Goal: Complete application form

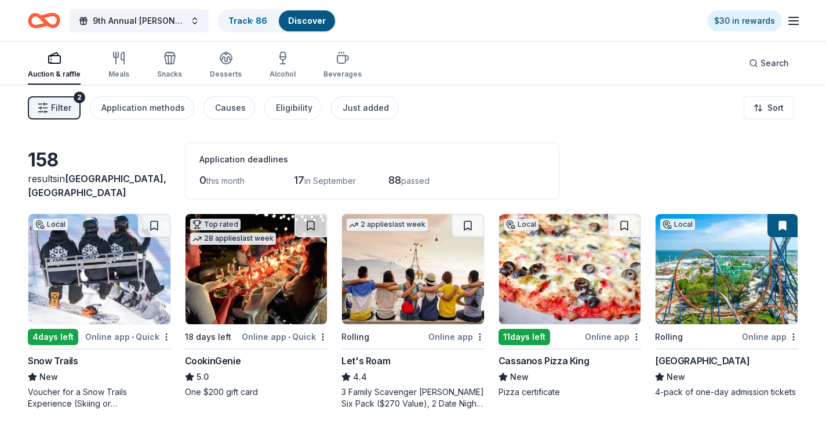
click at [104, 249] on img at bounding box center [99, 269] width 142 height 110
click at [160, 336] on div "Online app • Quick" at bounding box center [128, 336] width 86 height 14
click at [162, 338] on html "9th Annual [PERSON_NAME] Memorial Golf Outing Track · 86 Discover $30 in reward…" at bounding box center [413, 212] width 826 height 424
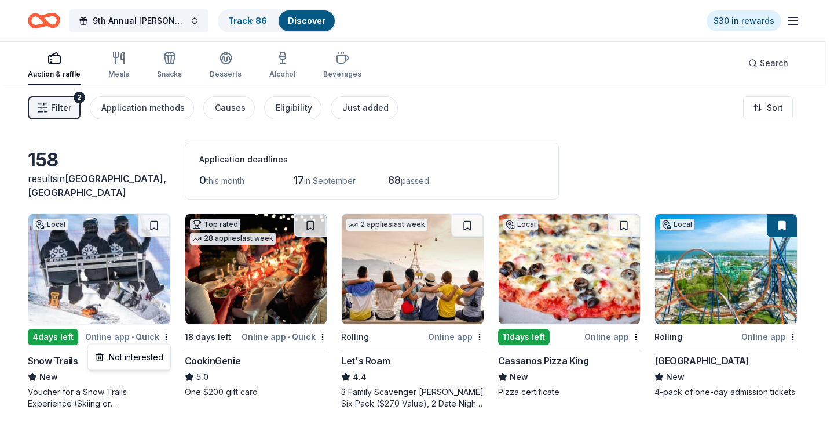
drag, startPoint x: 163, startPoint y: 340, endPoint x: 165, endPoint y: 287, distance: 52.2
click at [163, 339] on html "9th Annual [PERSON_NAME] Memorial Golf Outing Track · 86 Discover $30 in reward…" at bounding box center [417, 212] width 834 height 424
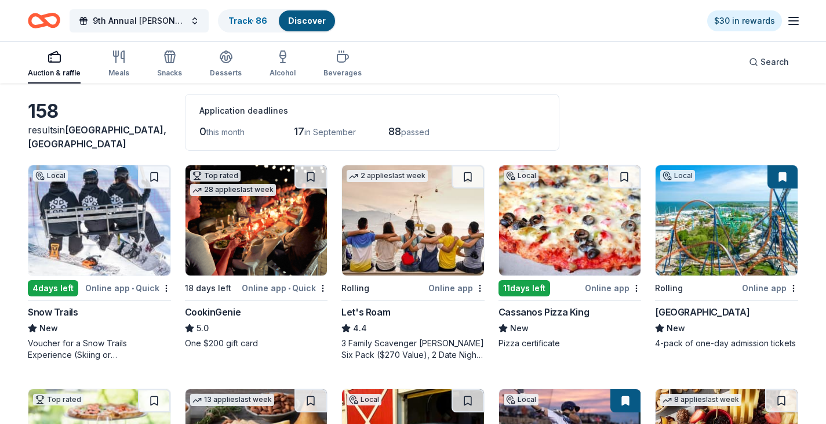
scroll to position [174, 0]
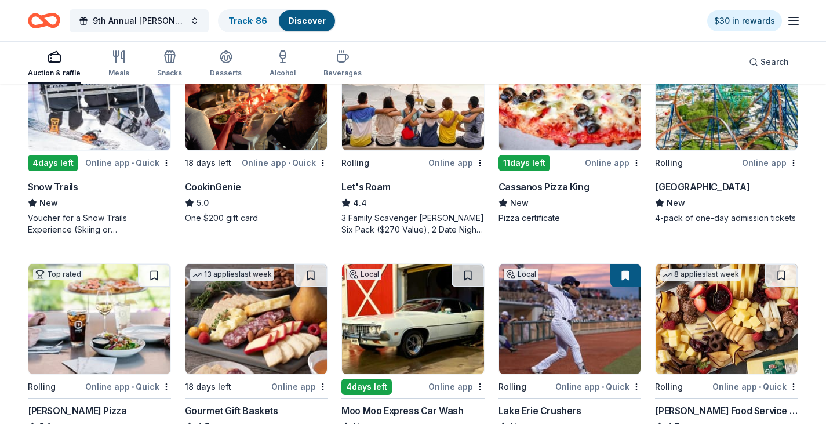
drag, startPoint x: 103, startPoint y: 167, endPoint x: 85, endPoint y: 199, distance: 35.8
click at [85, 199] on div "New" at bounding box center [99, 203] width 143 height 14
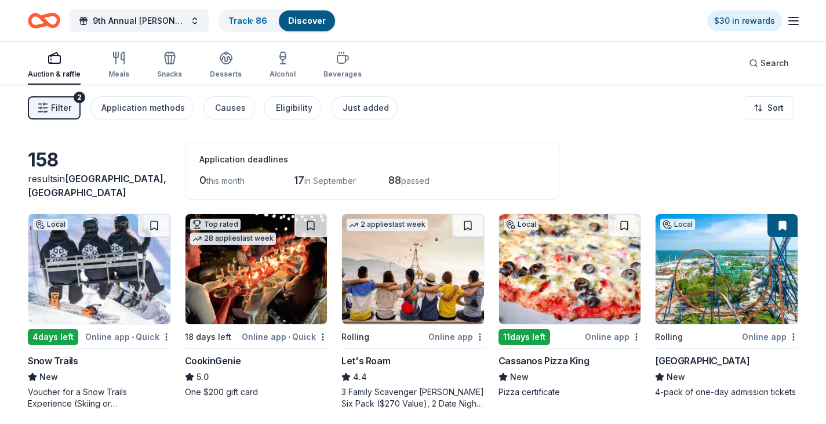
click at [148, 218] on button at bounding box center [154, 225] width 32 height 23
click at [247, 23] on link "Track · 87" at bounding box center [247, 21] width 38 height 10
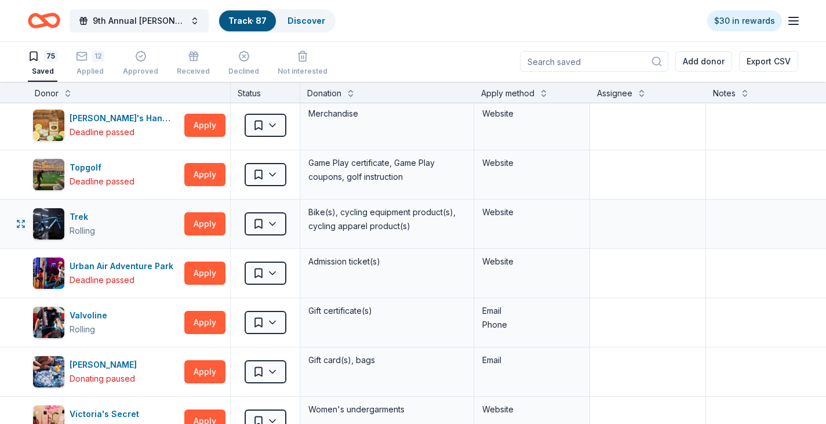
scroll to position [3477, 0]
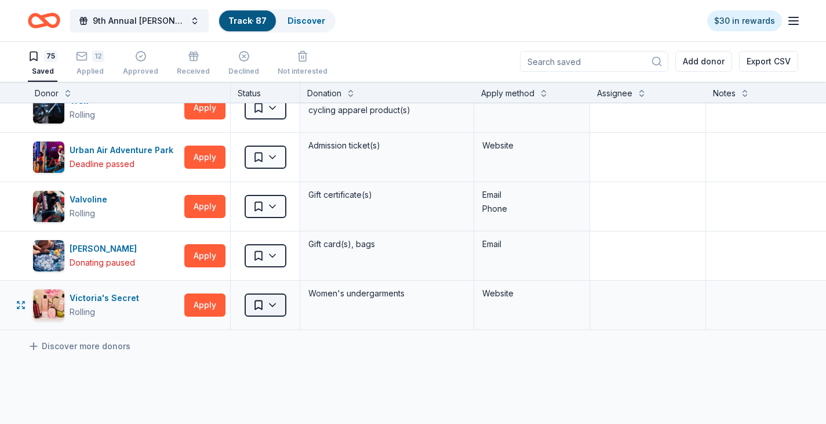
click at [260, 300] on html "9th Annual [PERSON_NAME] Memorial Golf Outing Track · 87 Discover $30 in reward…" at bounding box center [413, 211] width 826 height 424
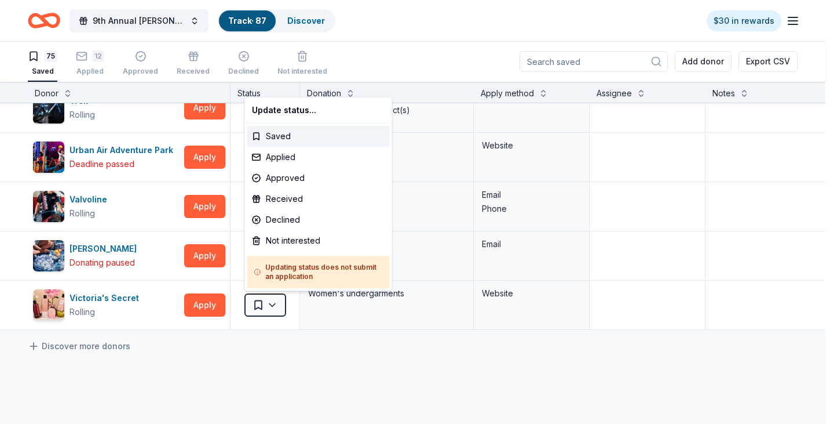
click at [264, 359] on html "9th Annual [PERSON_NAME] Memorial Golf Outing Track · 87 Discover $30 in reward…" at bounding box center [417, 211] width 834 height 424
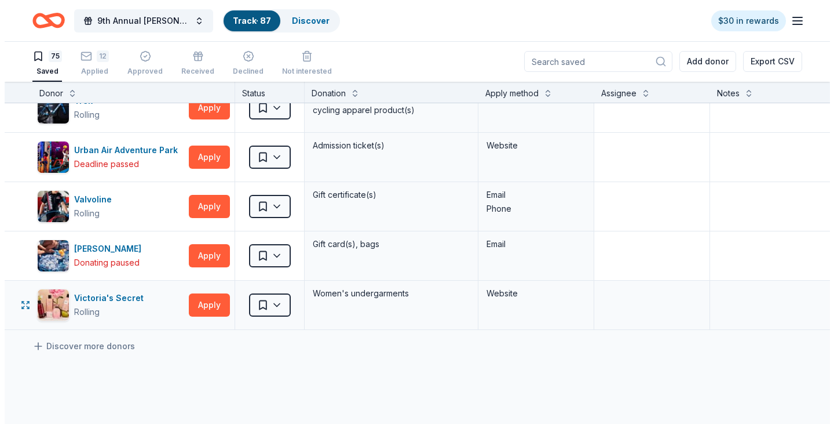
scroll to position [3419, 0]
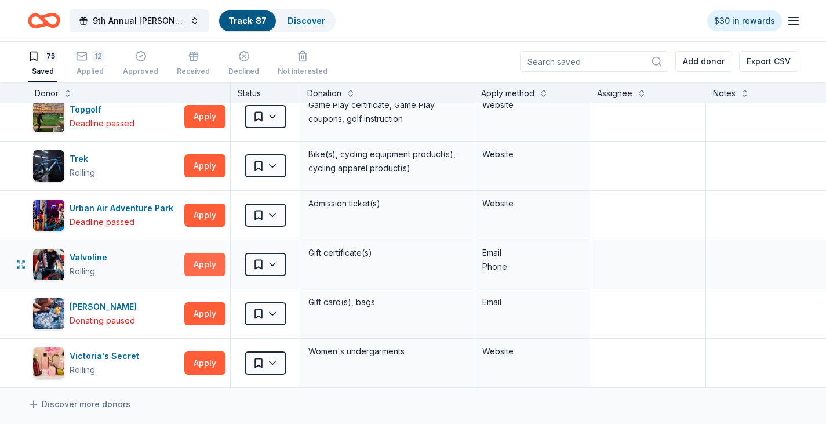
click at [211, 264] on button "Apply" at bounding box center [204, 264] width 41 height 23
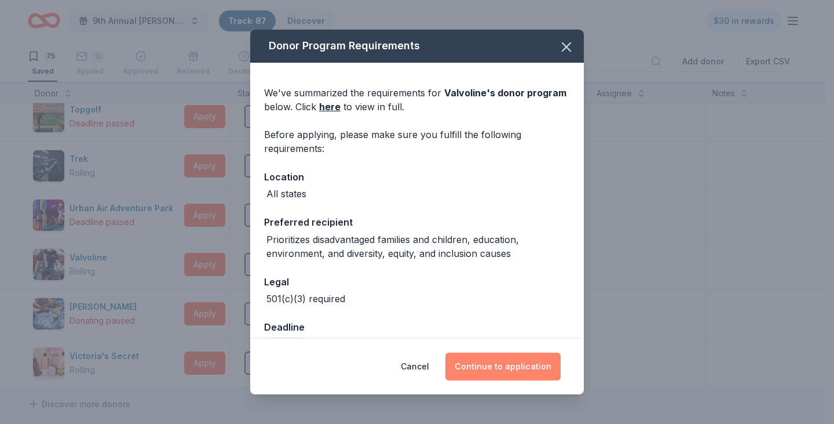
click at [519, 376] on button "Continue to application" at bounding box center [503, 366] width 115 height 28
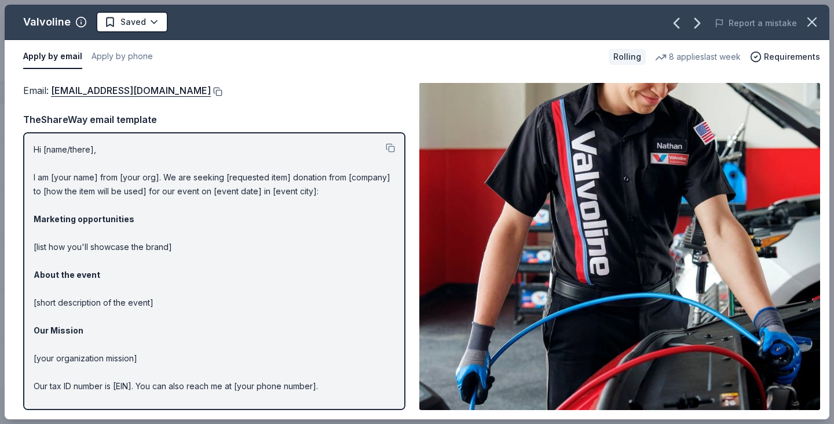
click at [211, 88] on button at bounding box center [217, 91] width 12 height 9
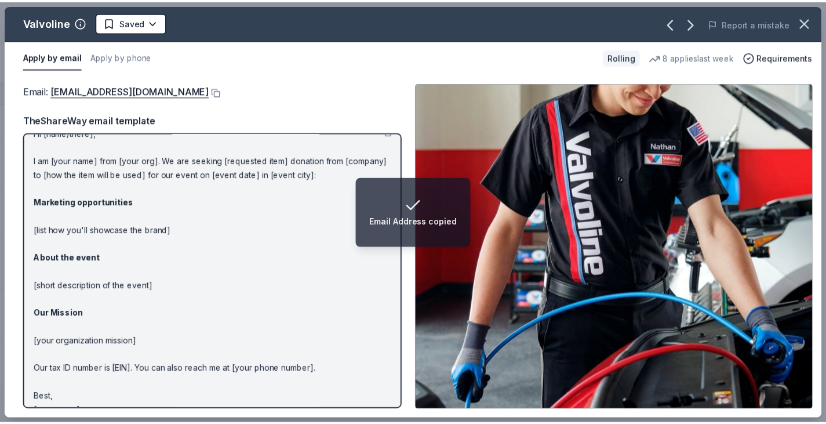
scroll to position [0, 0]
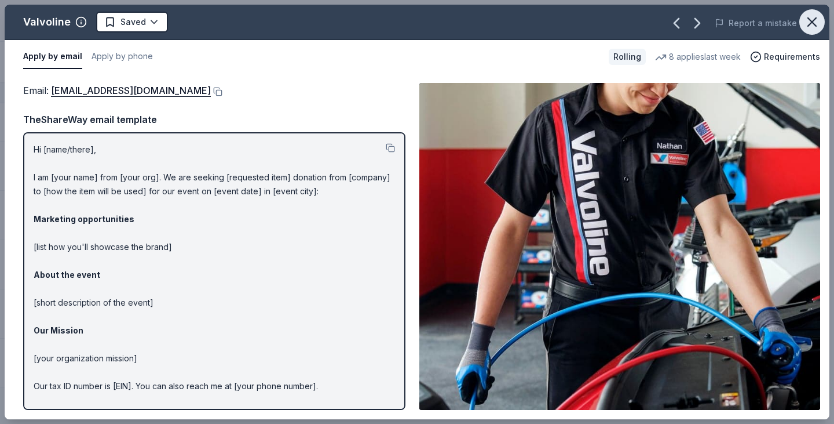
click at [806, 24] on icon "button" at bounding box center [812, 22] width 16 height 16
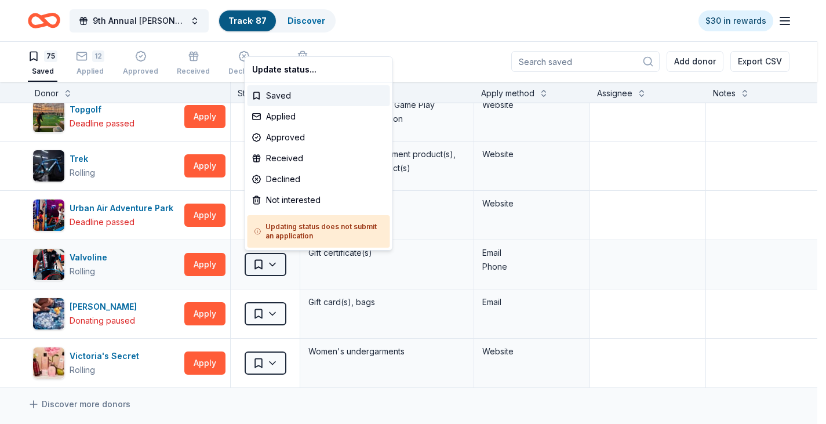
click at [274, 259] on html "9th Annual [PERSON_NAME] Memorial Golf Outing Track · 87 Discover $30 in reward…" at bounding box center [413, 211] width 826 height 424
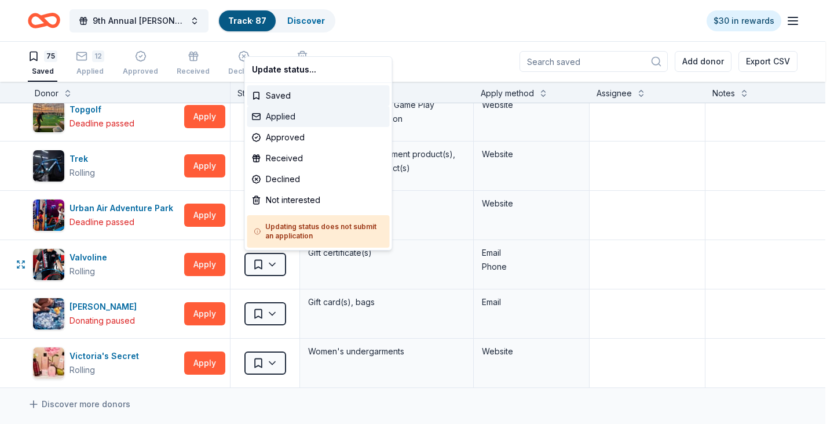
click at [301, 112] on div "Applied" at bounding box center [318, 116] width 143 height 21
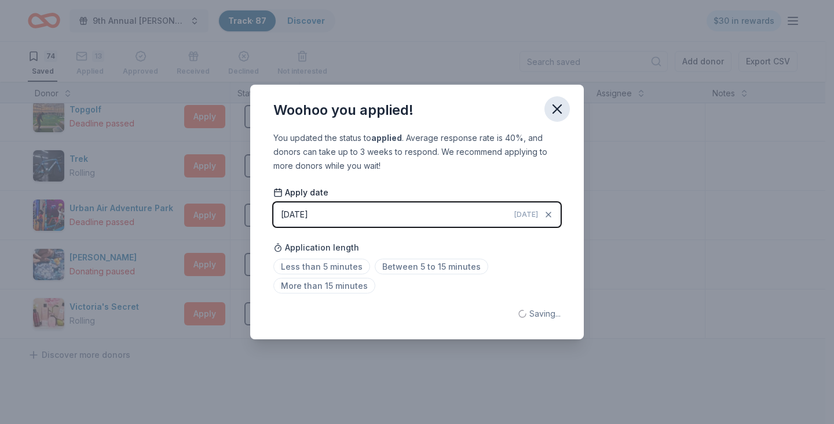
click at [556, 111] on icon "button" at bounding box center [557, 109] width 16 height 16
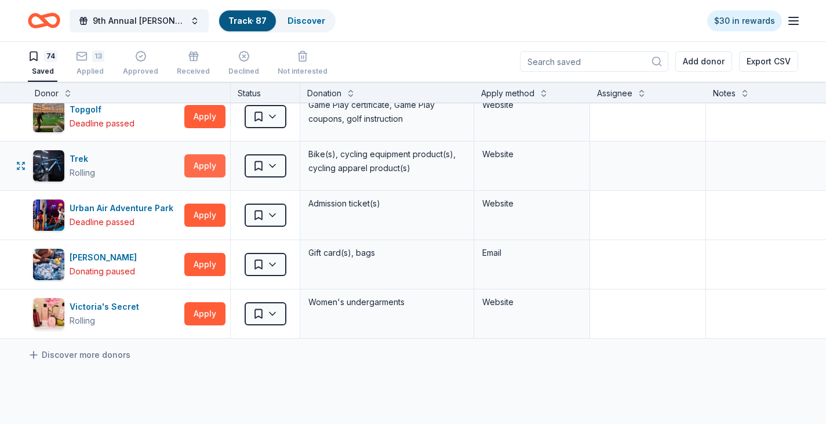
click at [192, 159] on button "Apply" at bounding box center [204, 165] width 41 height 23
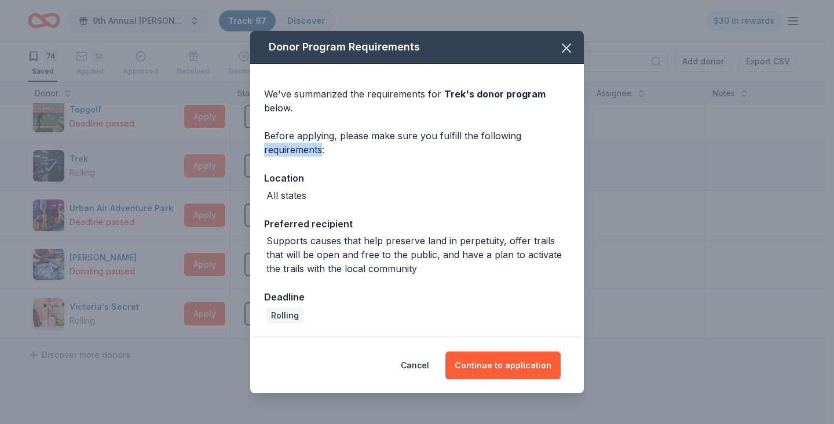
click at [192, 159] on div "Donor Program Requirements We've summarized the requirements for Trek 's donor …" at bounding box center [417, 212] width 834 height 424
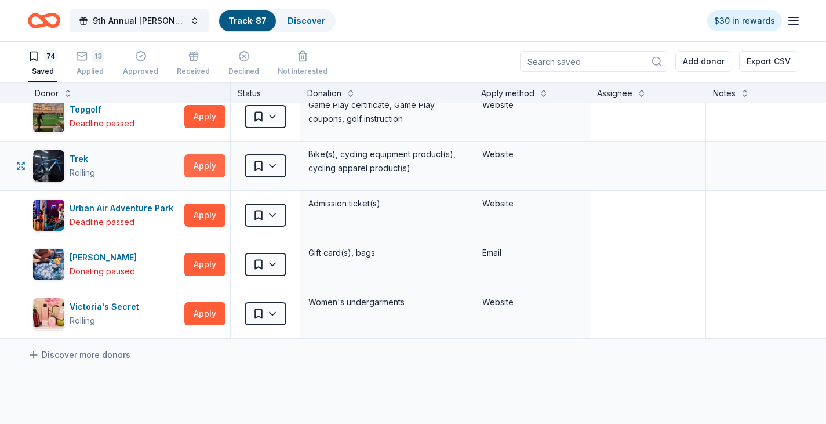
click at [188, 158] on button "Apply" at bounding box center [204, 165] width 41 height 23
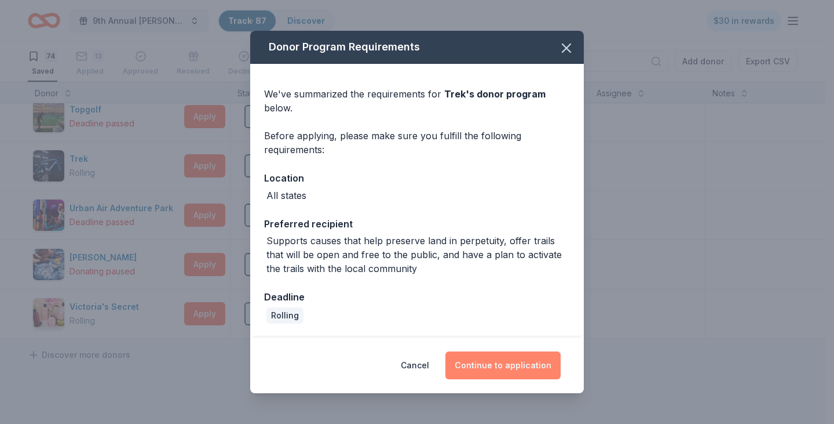
click at [533, 367] on button "Continue to application" at bounding box center [503, 365] width 115 height 28
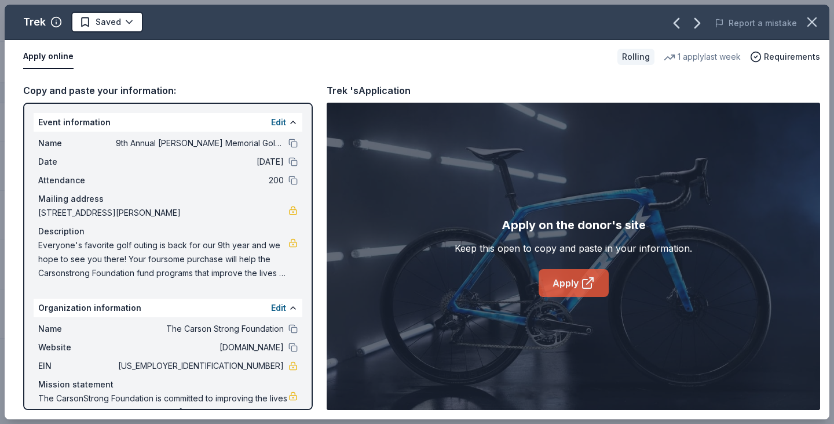
click at [562, 271] on link "Apply" at bounding box center [574, 283] width 70 height 28
click at [811, 27] on icon "button" at bounding box center [812, 22] width 16 height 16
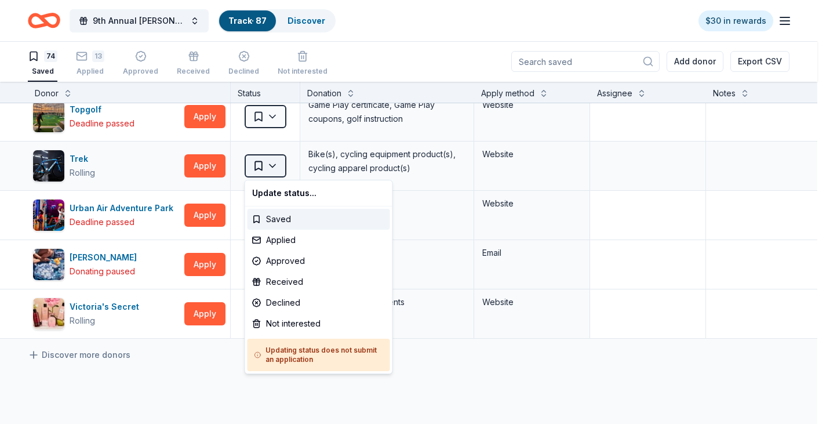
click at [268, 163] on html "9th Annual [PERSON_NAME] Memorial Golf Outing Track · 87 Discover $30 in reward…" at bounding box center [413, 211] width 826 height 424
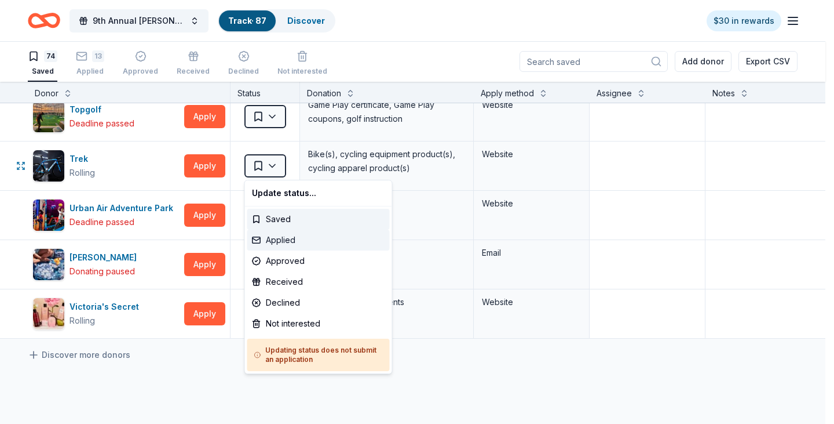
click at [278, 247] on div "Applied" at bounding box center [318, 239] width 143 height 21
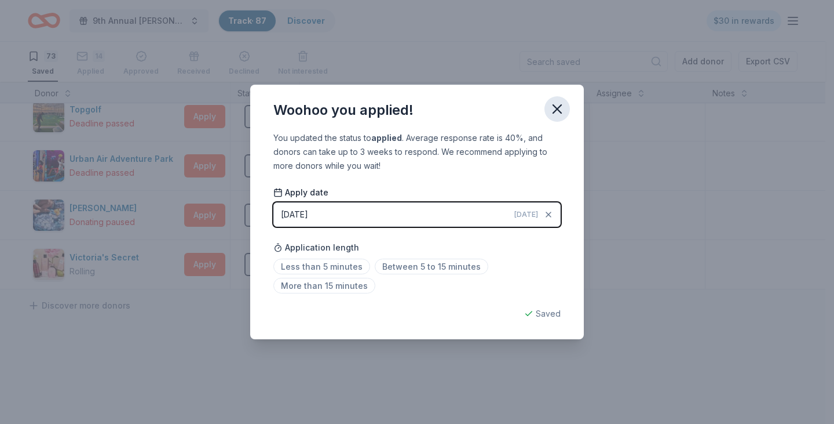
click at [560, 114] on icon "button" at bounding box center [557, 109] width 16 height 16
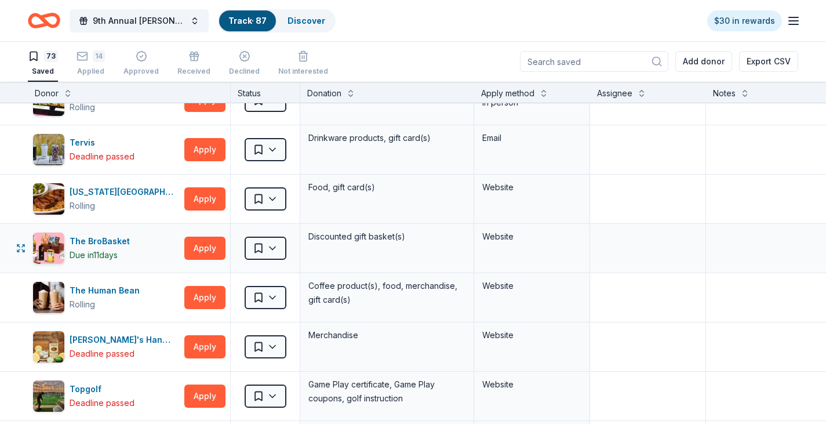
scroll to position [3129, 0]
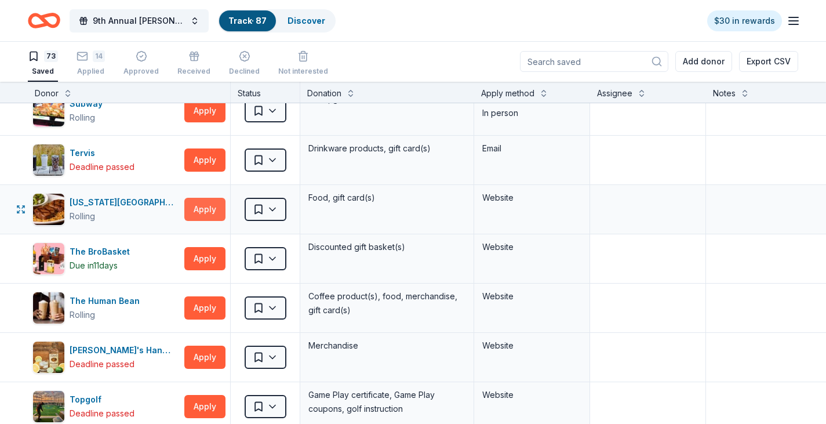
click at [213, 210] on button "Apply" at bounding box center [204, 209] width 41 height 23
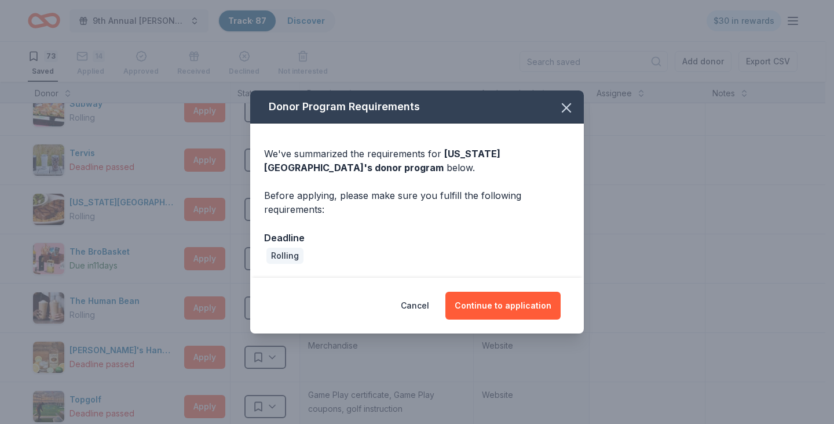
click at [523, 323] on div "Cancel Continue to application" at bounding box center [417, 306] width 334 height 56
click at [523, 311] on button "Continue to application" at bounding box center [503, 305] width 115 height 28
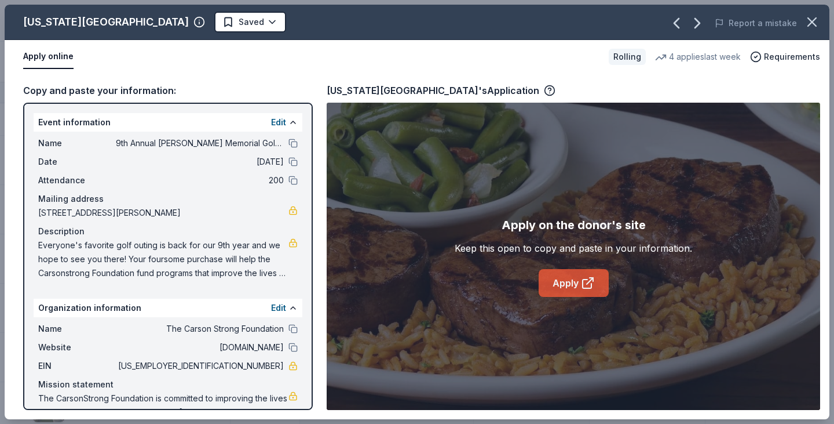
click at [549, 290] on link "Apply" at bounding box center [574, 283] width 70 height 28
click at [820, 14] on icon "button" at bounding box center [812, 22] width 16 height 16
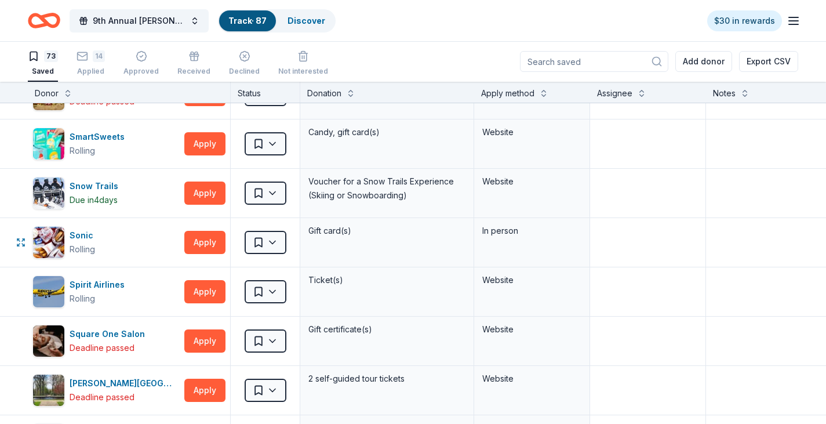
scroll to position [2782, 0]
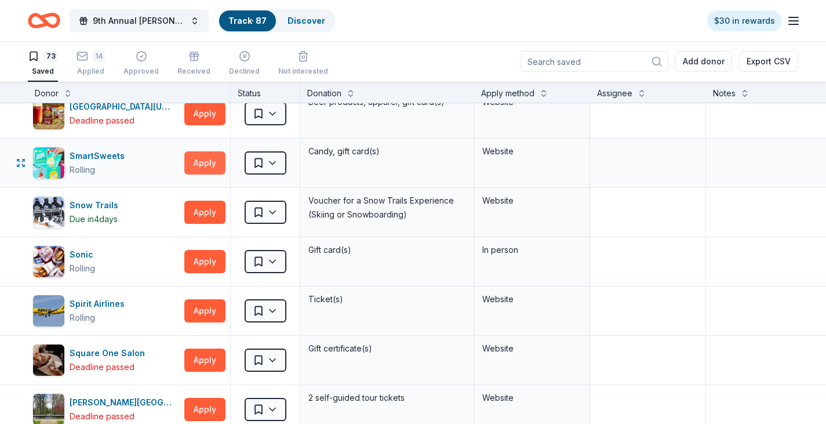
click at [213, 161] on button "Apply" at bounding box center [204, 162] width 41 height 23
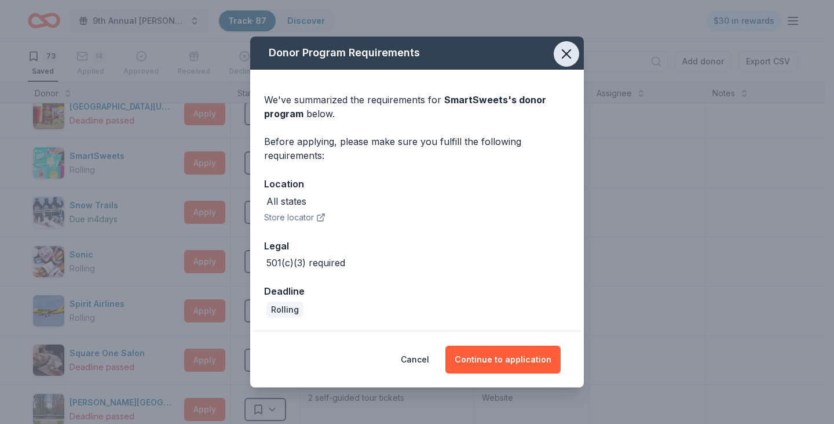
click at [568, 65] on button "button" at bounding box center [566, 53] width 25 height 25
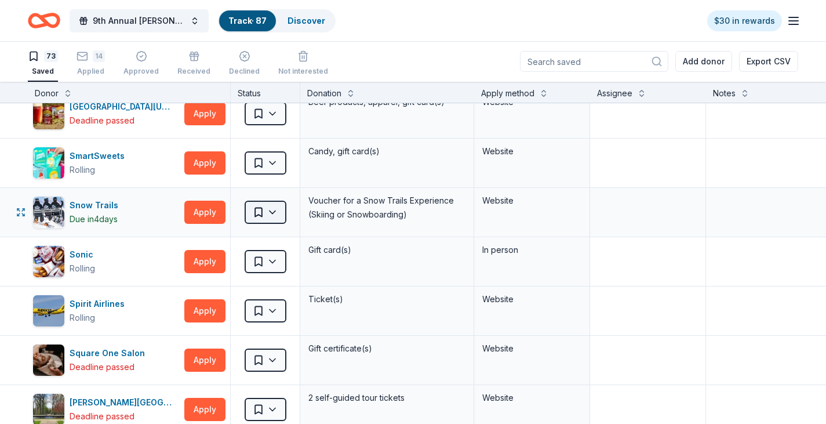
click at [279, 211] on html "9th Annual [PERSON_NAME] Memorial Golf Outing Track · 87 Discover $30 in reward…" at bounding box center [413, 211] width 826 height 424
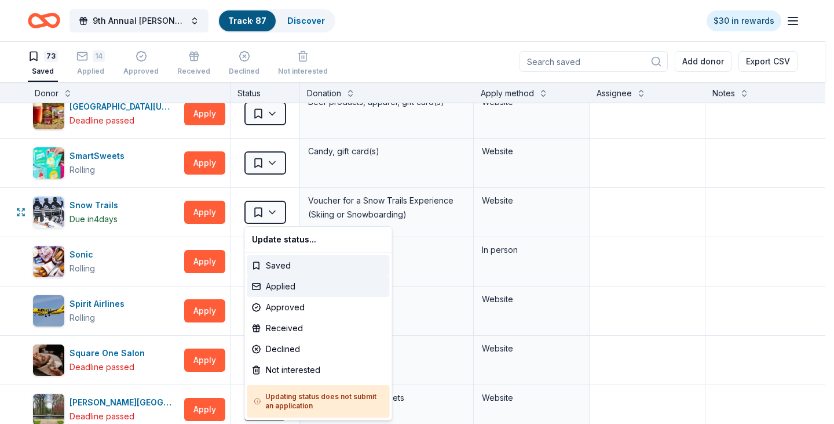
click at [298, 294] on div "Applied" at bounding box center [318, 286] width 143 height 21
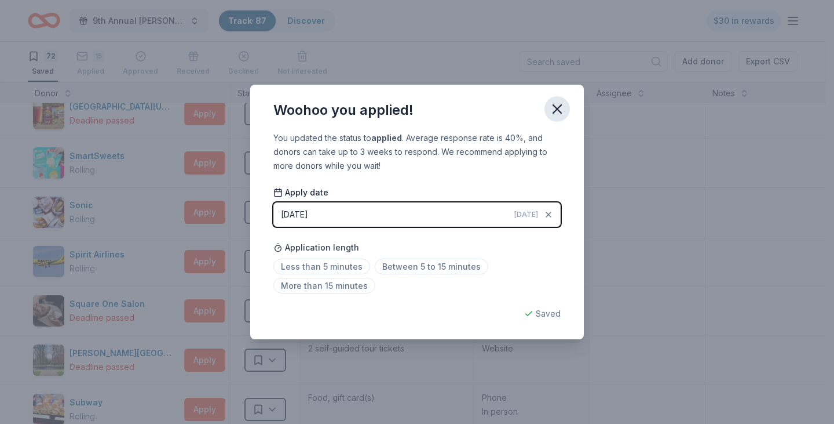
click at [563, 115] on icon "button" at bounding box center [557, 109] width 16 height 16
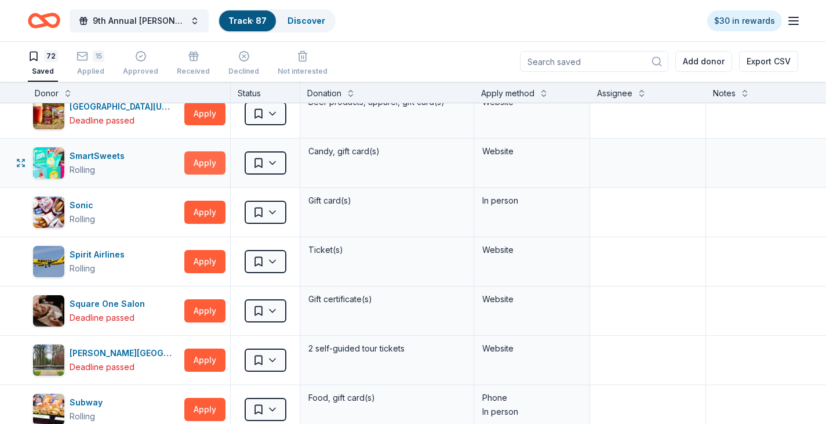
click at [196, 161] on button "Apply" at bounding box center [204, 162] width 41 height 23
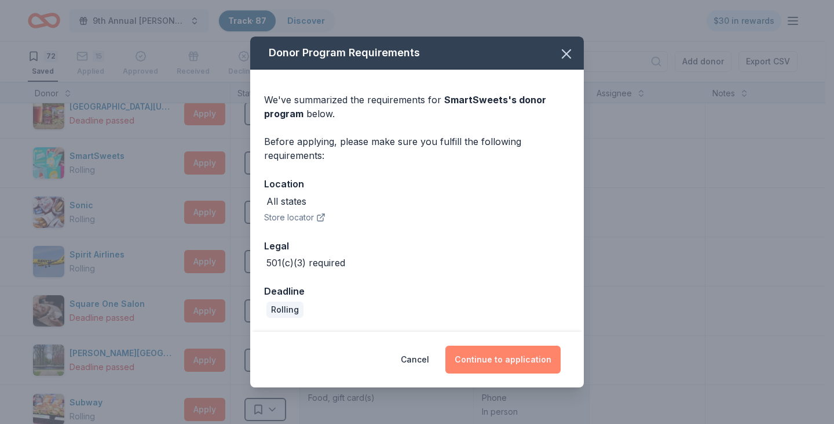
click at [472, 358] on button "Continue to application" at bounding box center [503, 359] width 115 height 28
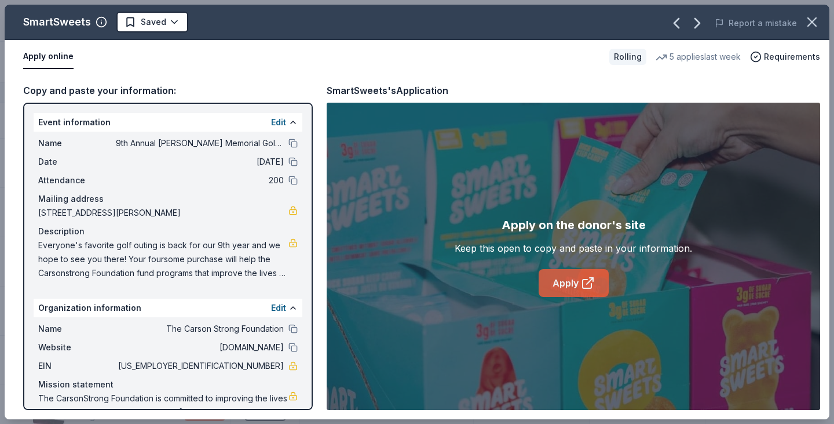
click at [580, 278] on link "Apply" at bounding box center [574, 283] width 70 height 28
drag, startPoint x: 808, startPoint y: 23, endPoint x: 803, endPoint y: 30, distance: 8.2
click at [808, 23] on icon "button" at bounding box center [812, 22] width 16 height 16
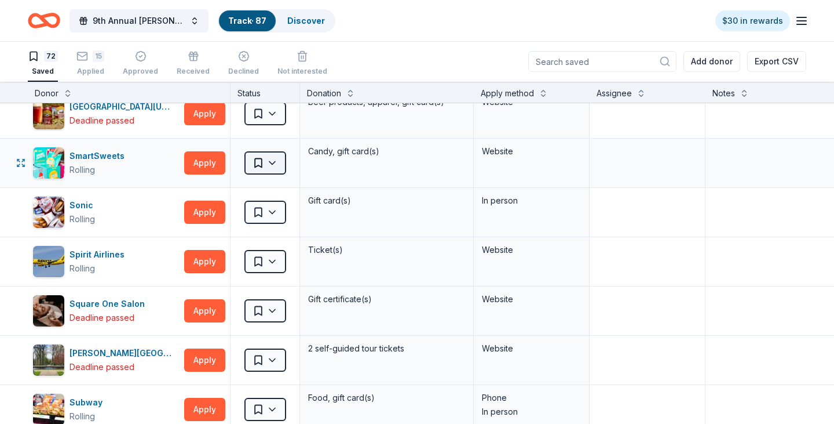
click at [268, 163] on html "9th Annual [PERSON_NAME] Memorial Golf Outing Track · 87 Discover $30 in reward…" at bounding box center [417, 211] width 834 height 424
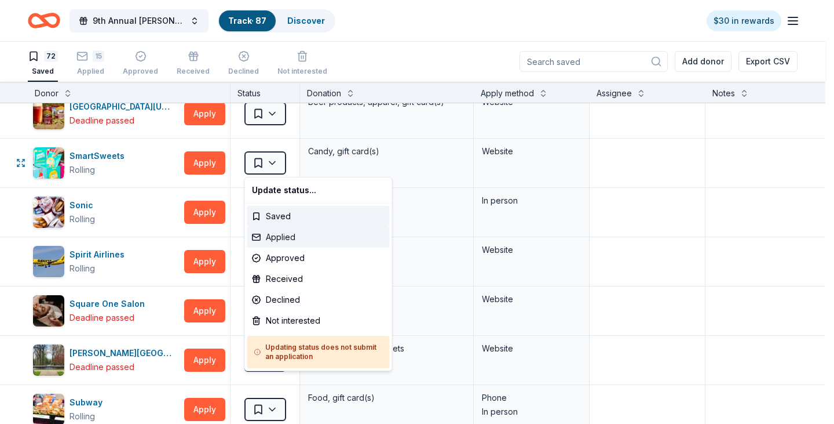
click at [265, 229] on div "Applied" at bounding box center [318, 237] width 143 height 21
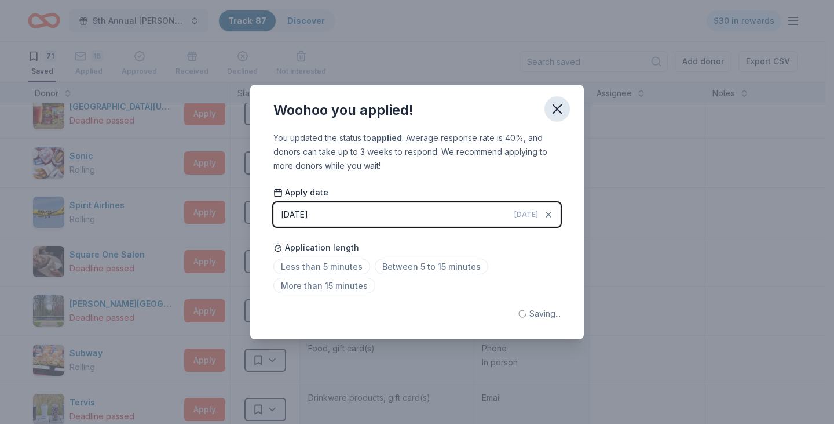
click at [550, 111] on icon "button" at bounding box center [557, 109] width 16 height 16
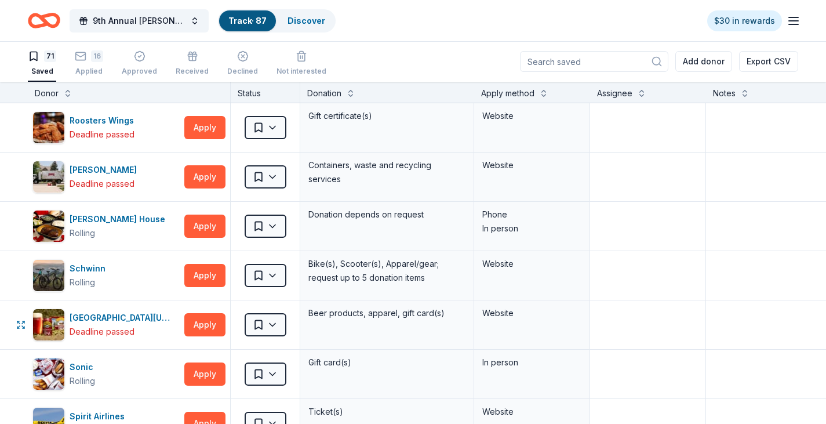
scroll to position [2550, 0]
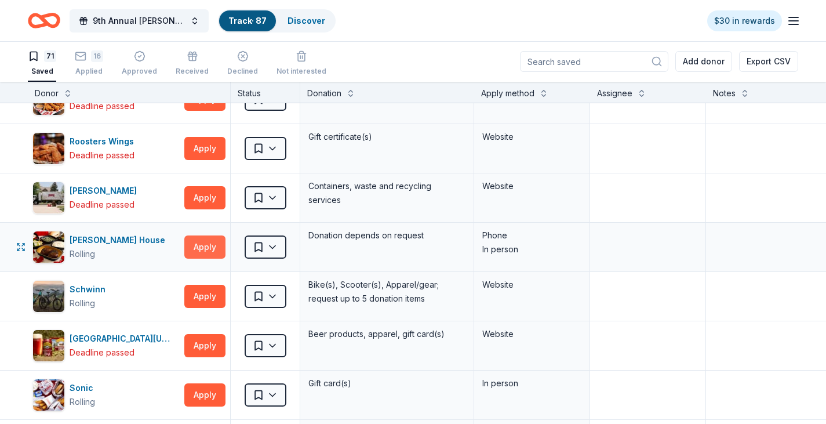
click at [205, 239] on button "Apply" at bounding box center [204, 246] width 41 height 23
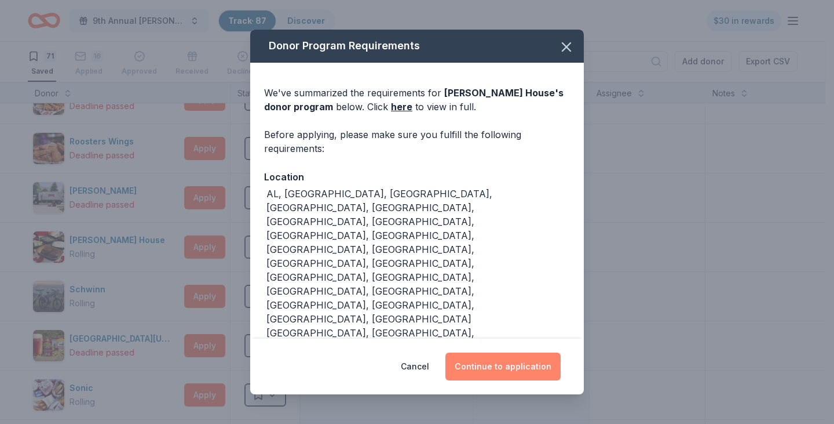
click at [503, 352] on button "Continue to application" at bounding box center [503, 366] width 115 height 28
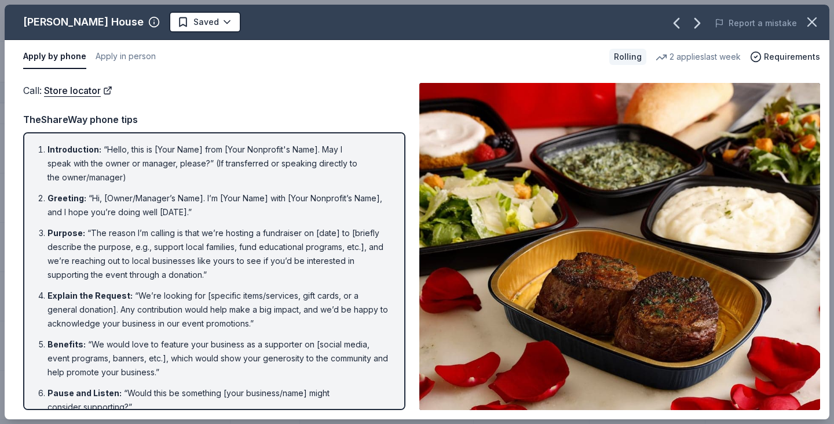
click at [819, 28] on icon "button" at bounding box center [812, 22] width 16 height 16
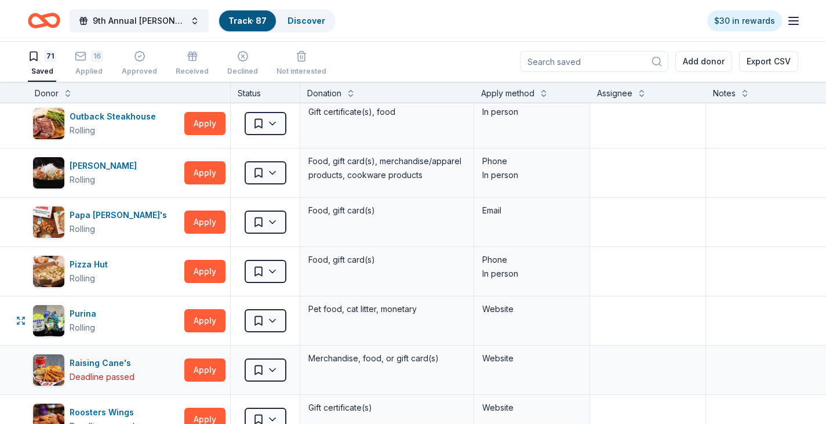
scroll to position [2260, 0]
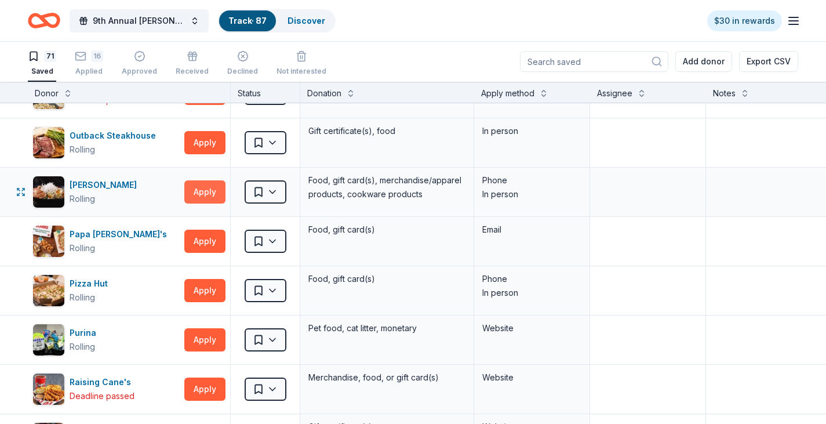
click at [191, 191] on button "Apply" at bounding box center [204, 191] width 41 height 23
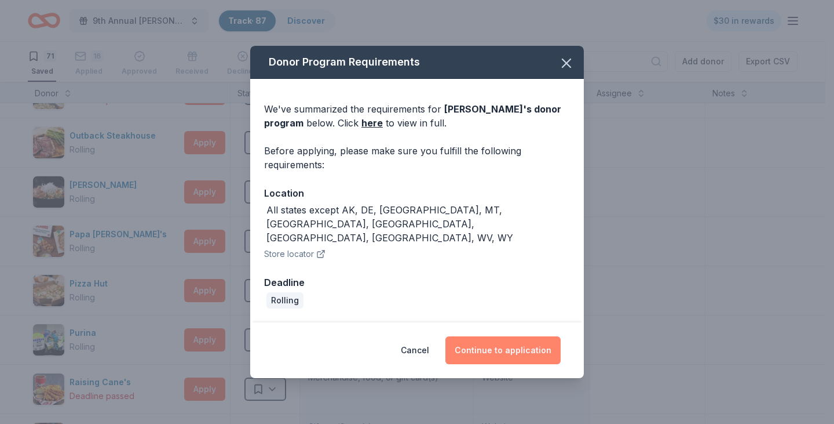
click at [526, 344] on button "Continue to application" at bounding box center [503, 350] width 115 height 28
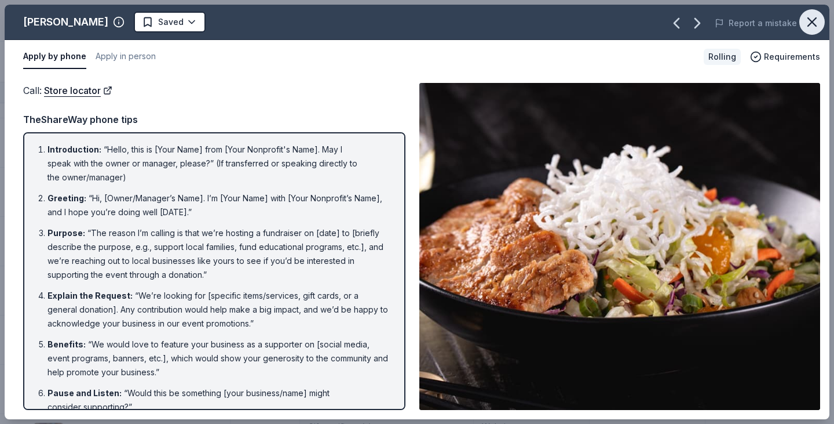
click at [810, 30] on button "button" at bounding box center [812, 21] width 25 height 25
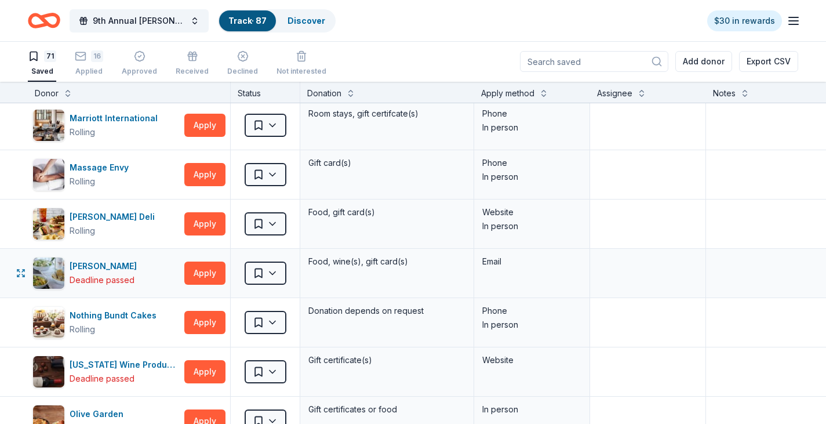
scroll to position [1912, 0]
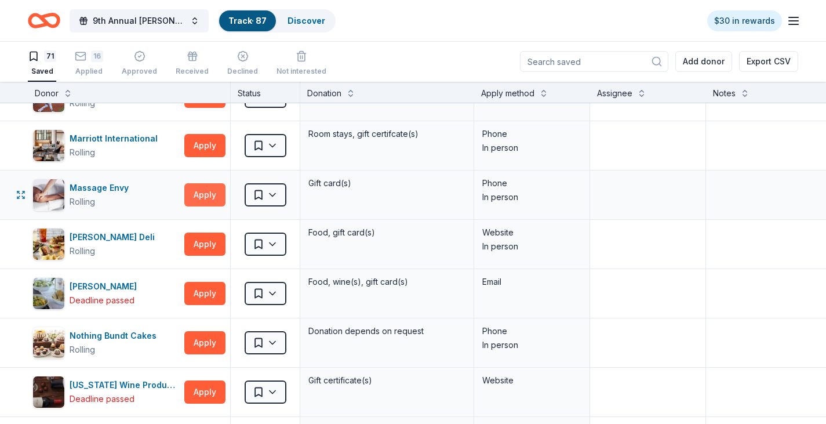
click at [199, 202] on button "Apply" at bounding box center [204, 194] width 41 height 23
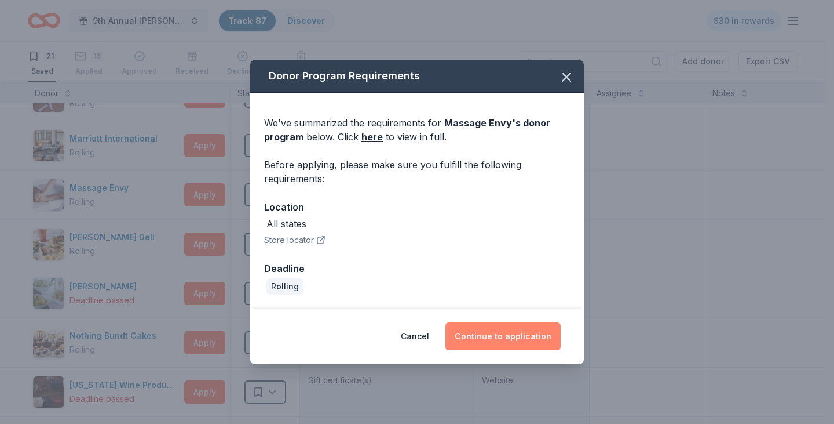
click at [493, 334] on button "Continue to application" at bounding box center [503, 336] width 115 height 28
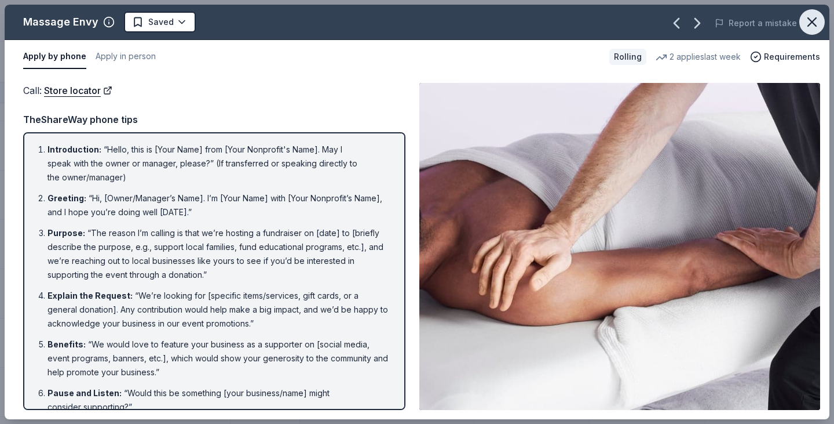
click at [810, 29] on icon "button" at bounding box center [812, 22] width 16 height 16
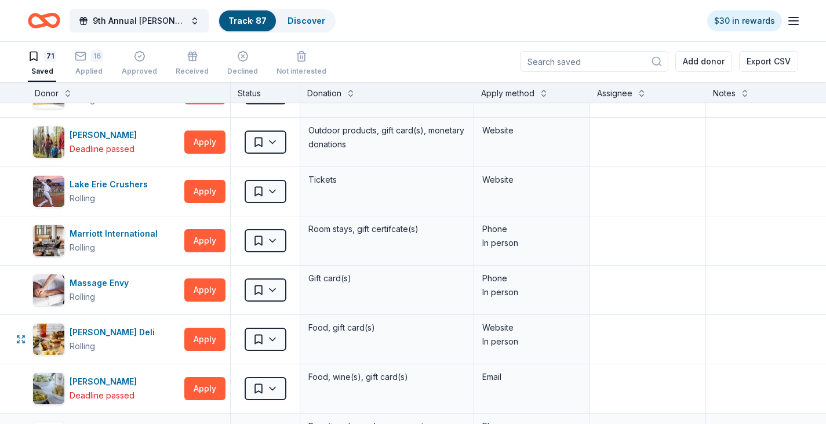
scroll to position [1796, 0]
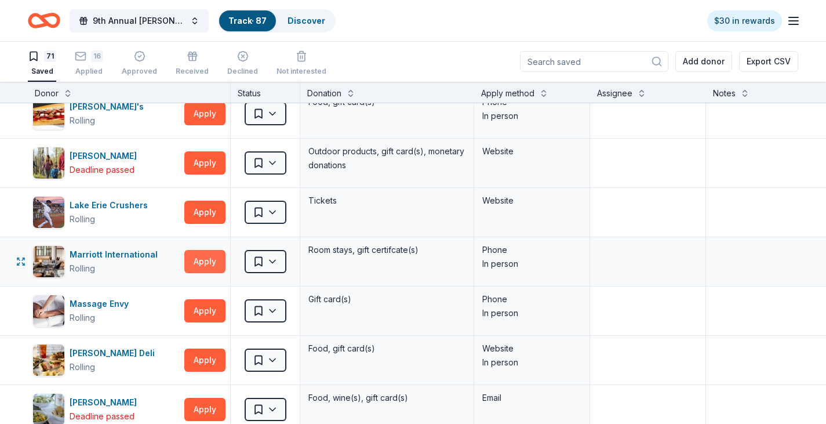
click at [206, 261] on button "Apply" at bounding box center [204, 261] width 41 height 23
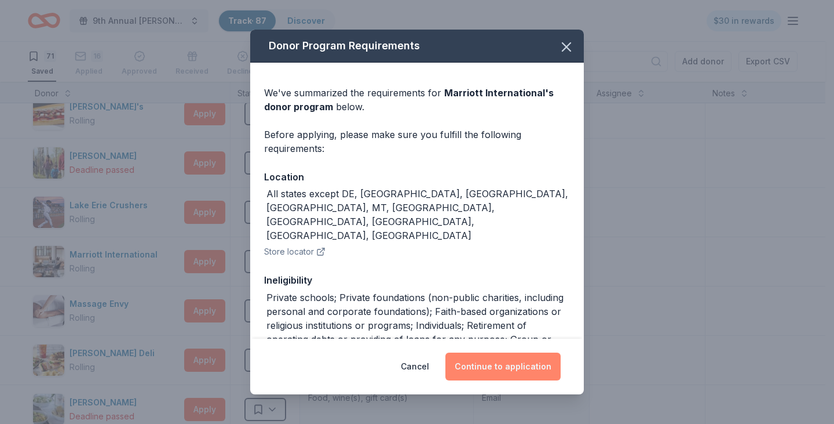
click at [546, 377] on button "Continue to application" at bounding box center [503, 366] width 115 height 28
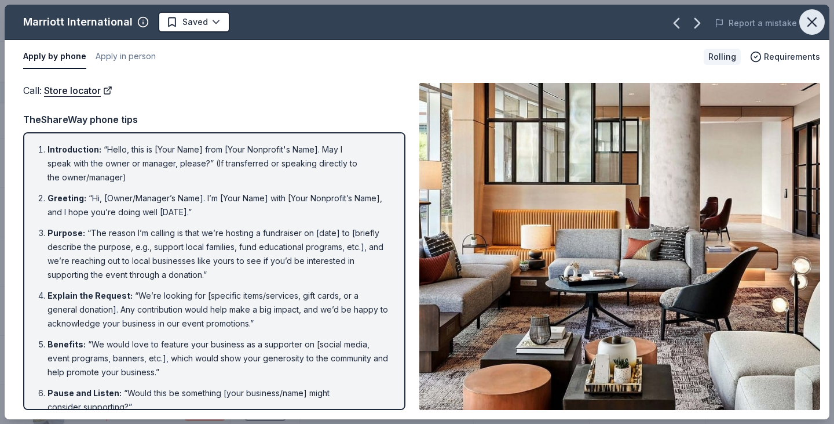
click at [819, 27] on icon "button" at bounding box center [812, 22] width 16 height 16
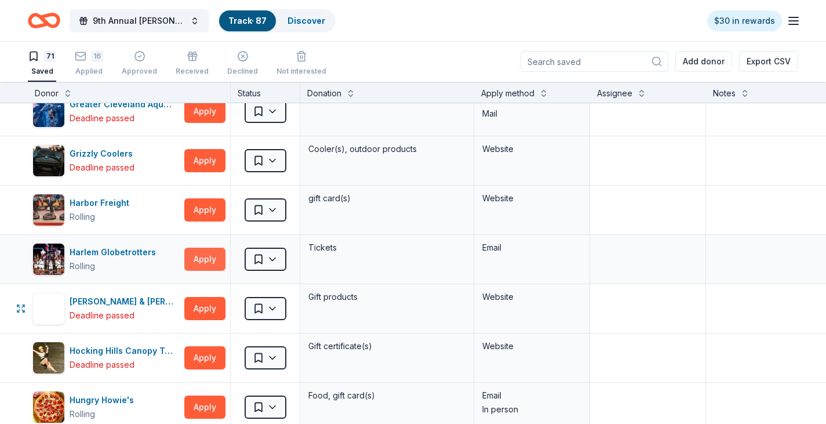
scroll to position [1391, 0]
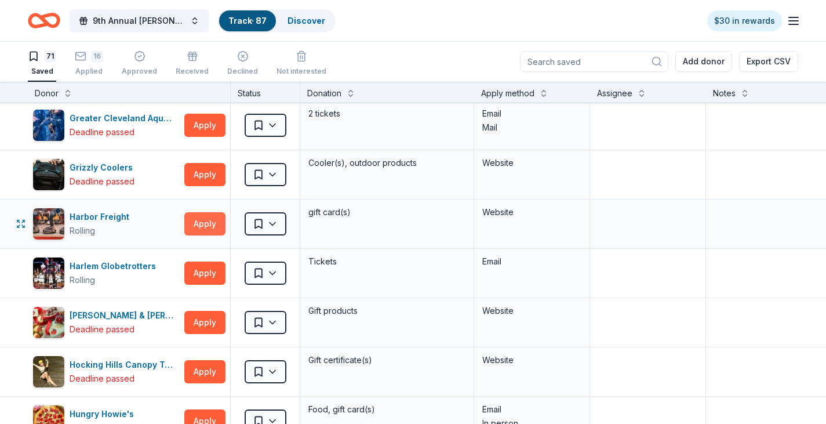
click at [190, 225] on button "Apply" at bounding box center [204, 223] width 41 height 23
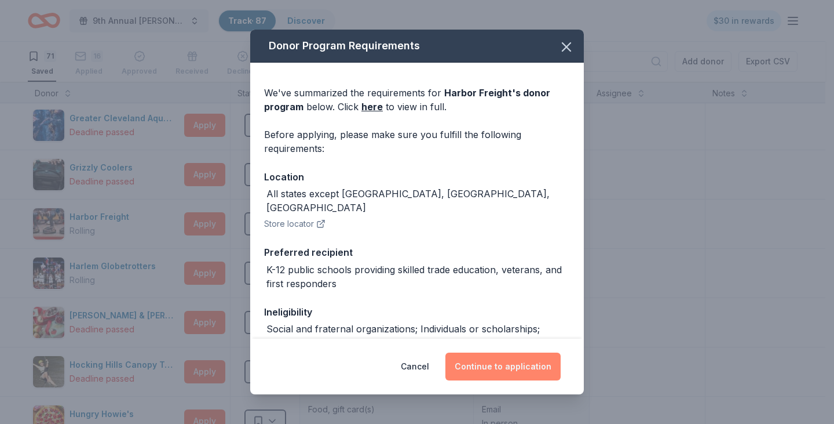
click at [550, 367] on button "Continue to application" at bounding box center [503, 366] width 115 height 28
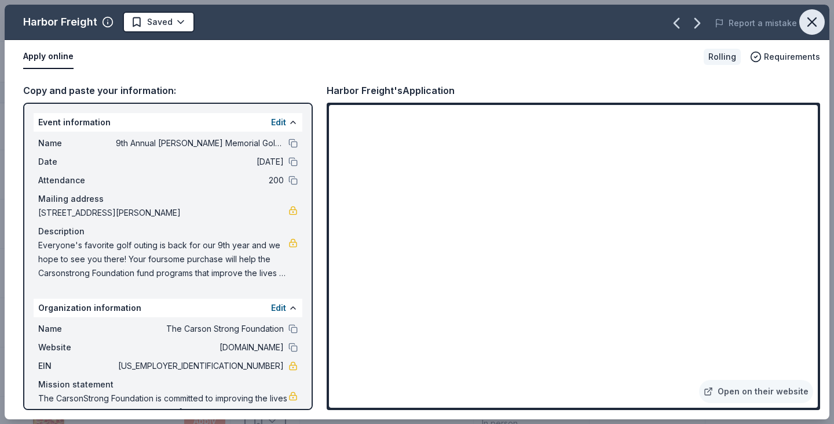
click at [819, 22] on icon "button" at bounding box center [812, 22] width 16 height 16
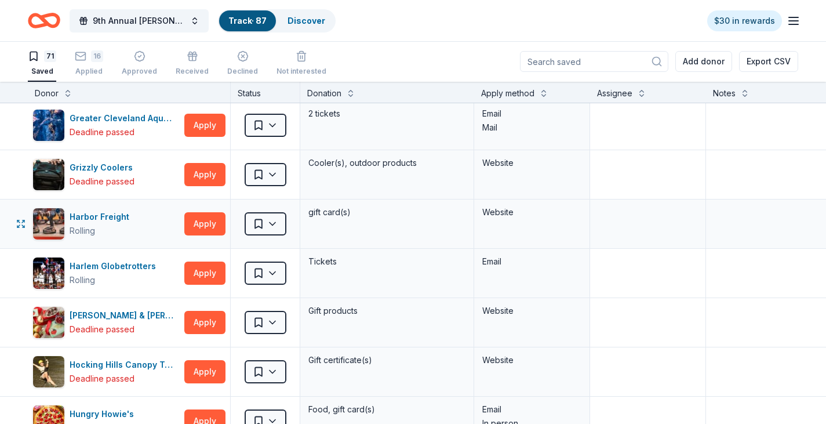
click at [264, 236] on div "Saved" at bounding box center [265, 223] width 69 height 49
click at [263, 231] on html "9th Annual [PERSON_NAME] Memorial Golf Outing Track · 87 Discover $30 in reward…" at bounding box center [413, 211] width 826 height 424
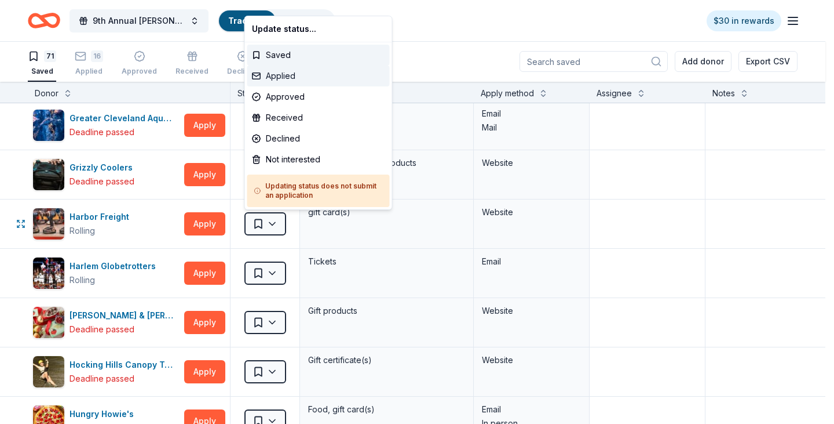
click at [283, 80] on div "Applied" at bounding box center [318, 75] width 143 height 21
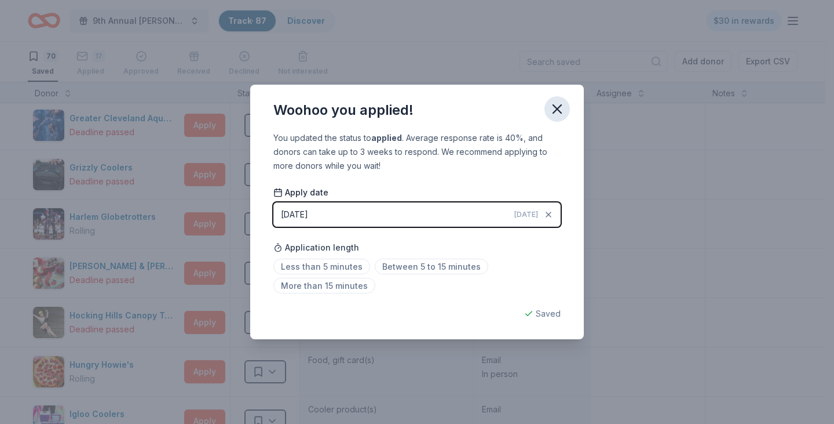
click at [569, 105] on div "Woohoo you applied!" at bounding box center [417, 108] width 334 height 46
click at [563, 105] on icon "button" at bounding box center [557, 109] width 16 height 16
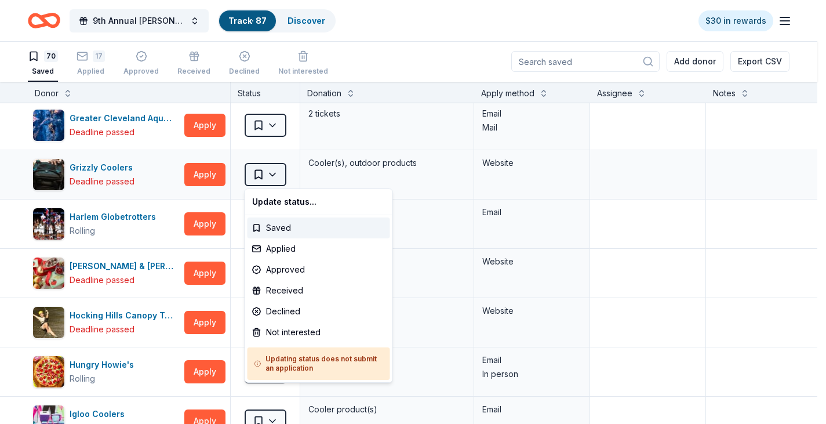
click at [254, 173] on html "9th Annual [PERSON_NAME] Memorial Golf Outing Track · 87 Discover $30 in reward…" at bounding box center [413, 211] width 826 height 424
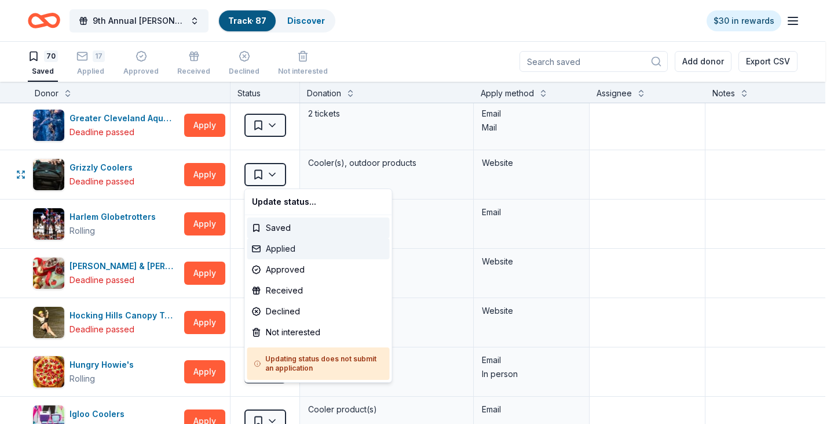
click at [290, 246] on div "Applied" at bounding box center [318, 248] width 143 height 21
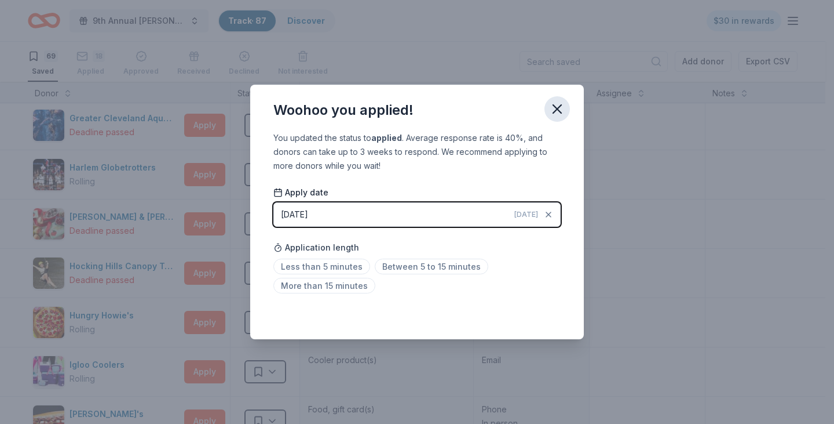
click at [556, 105] on icon "button" at bounding box center [557, 109] width 16 height 16
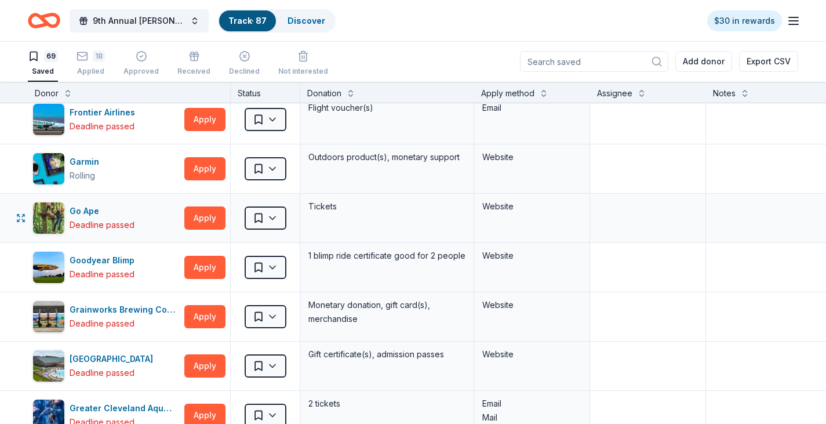
scroll to position [985, 0]
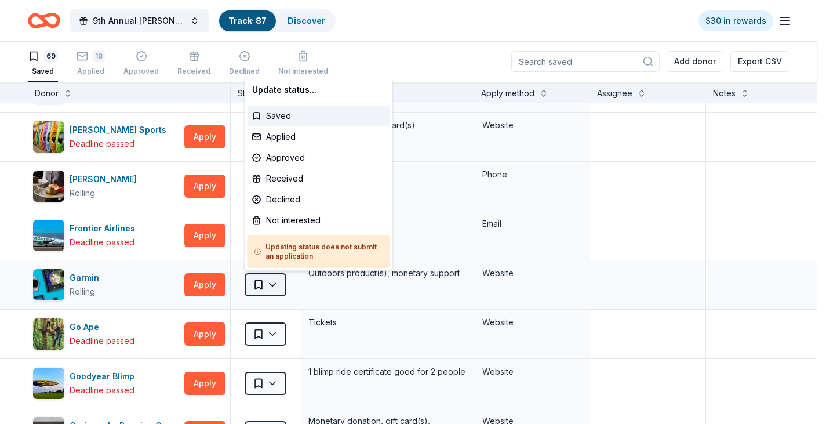
click at [262, 284] on html "9th Annual [PERSON_NAME] Memorial Golf Outing Track · 87 Discover $30 in reward…" at bounding box center [413, 211] width 826 height 424
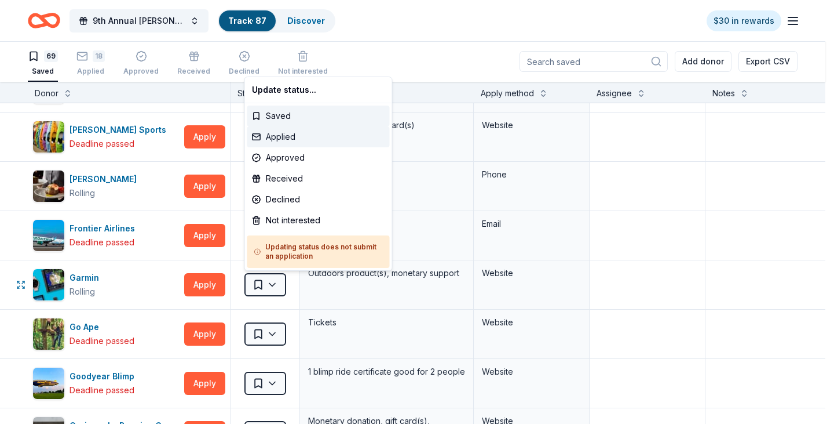
click at [287, 137] on div "Applied" at bounding box center [318, 136] width 143 height 21
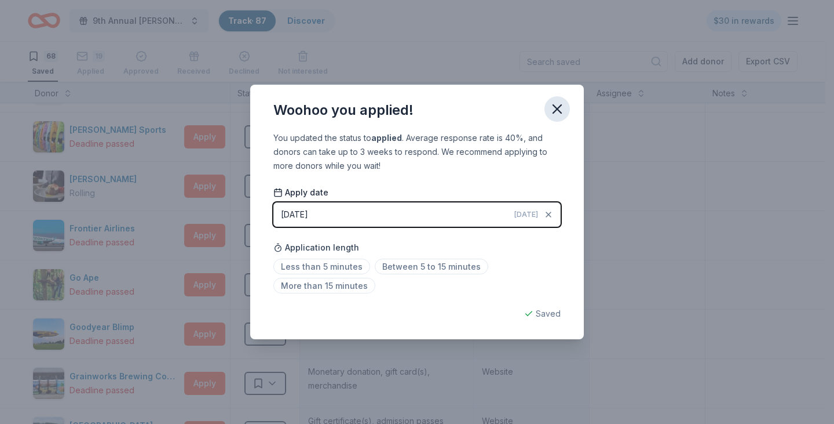
click at [549, 107] on icon "button" at bounding box center [557, 109] width 16 height 16
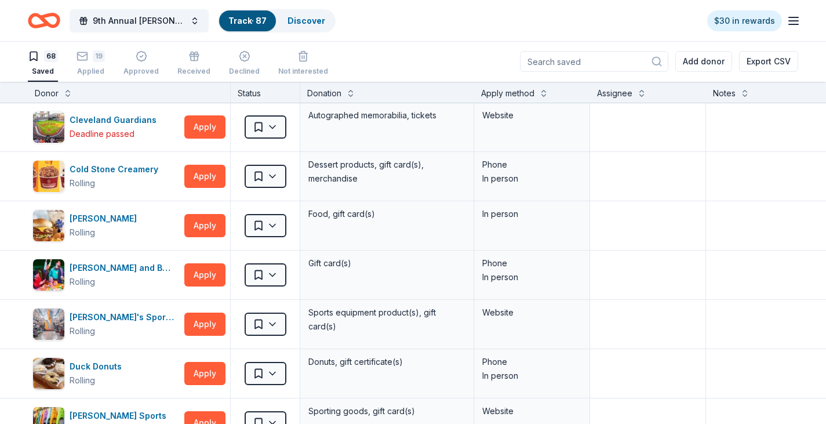
scroll to position [695, 0]
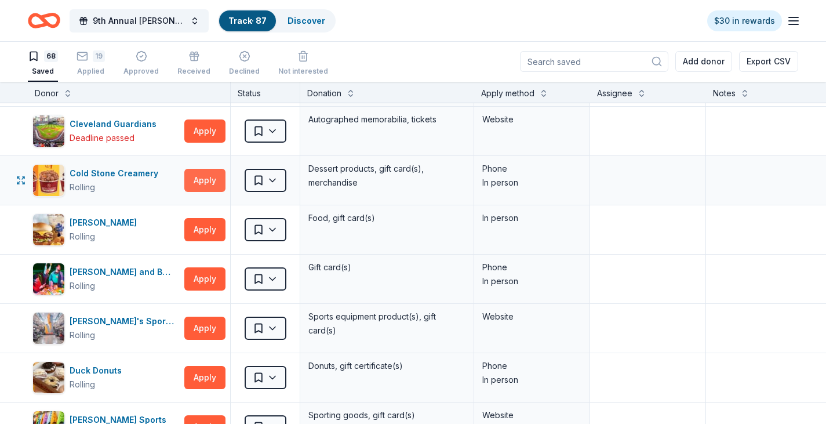
click at [209, 181] on button "Apply" at bounding box center [204, 180] width 41 height 23
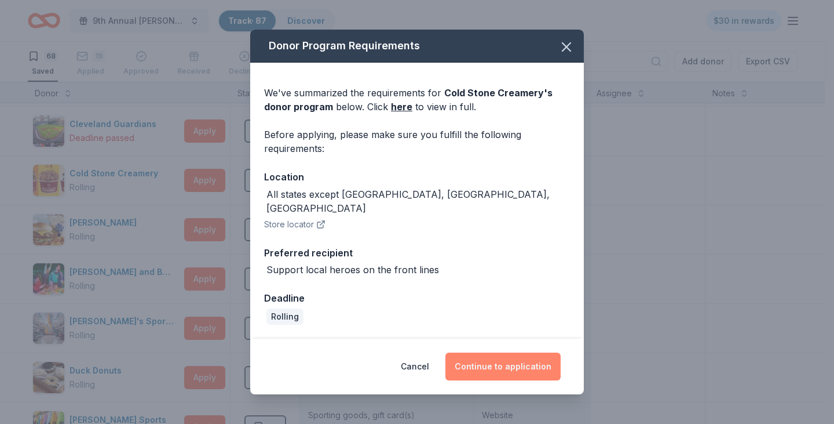
click at [552, 365] on button "Continue to application" at bounding box center [503, 366] width 115 height 28
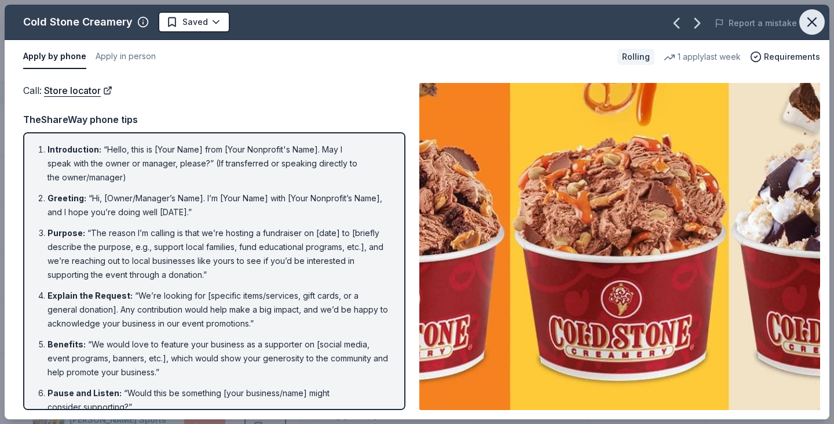
click at [811, 30] on button "button" at bounding box center [812, 21] width 25 height 25
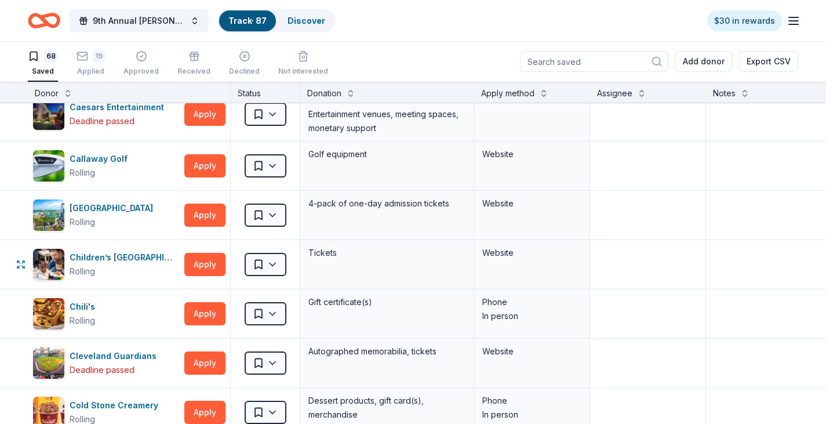
scroll to position [406, 0]
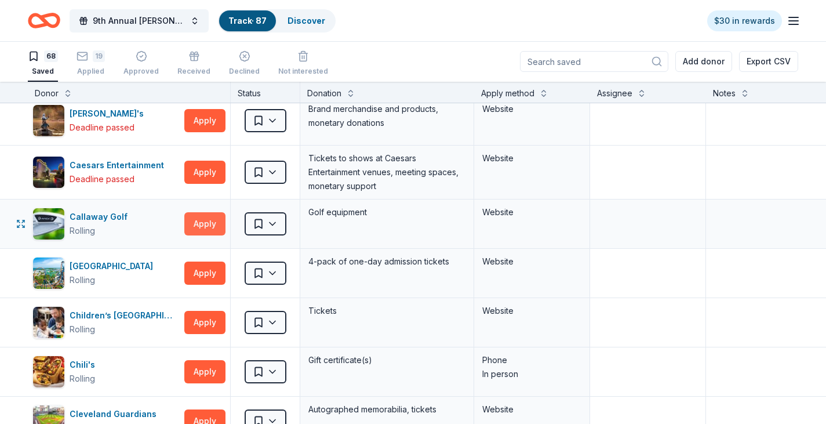
click at [204, 225] on button "Apply" at bounding box center [204, 223] width 41 height 23
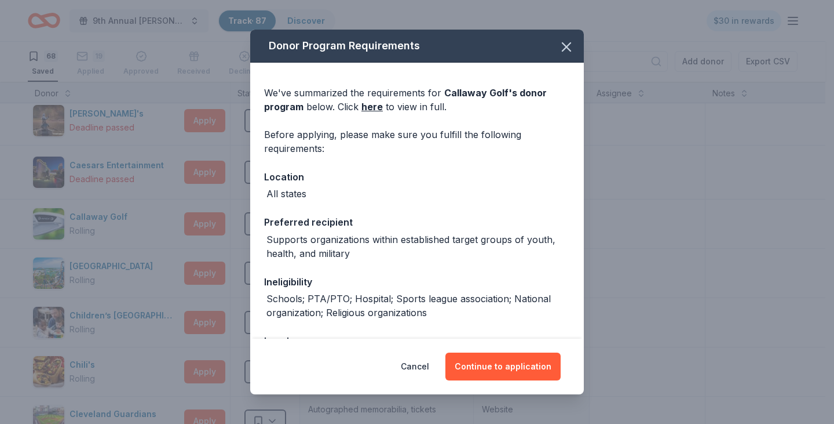
click at [502, 339] on div "Cancel Continue to application" at bounding box center [417, 366] width 334 height 56
click at [514, 361] on button "Continue to application" at bounding box center [503, 366] width 115 height 28
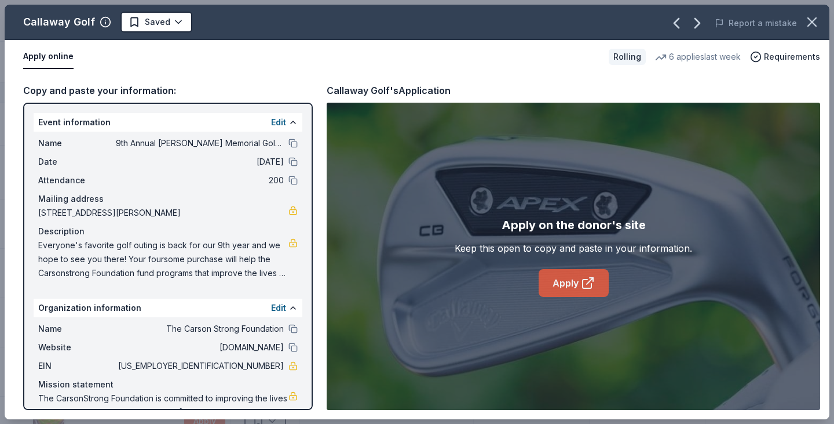
click at [554, 280] on link "Apply" at bounding box center [574, 283] width 70 height 28
click at [814, 19] on icon "button" at bounding box center [812, 22] width 16 height 16
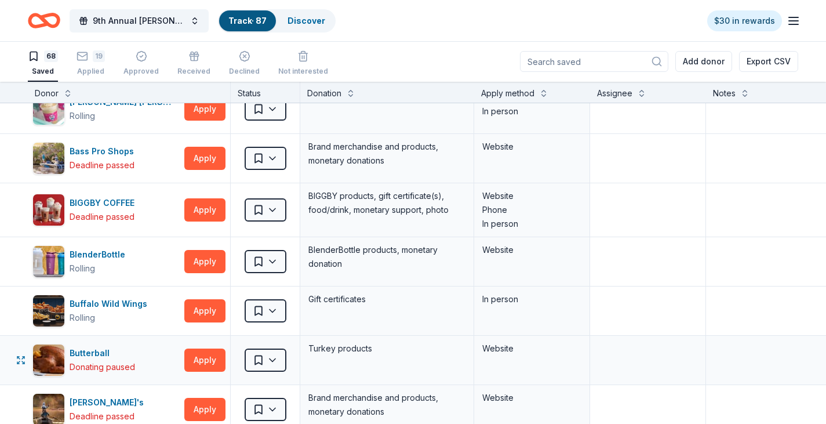
scroll to position [116, 0]
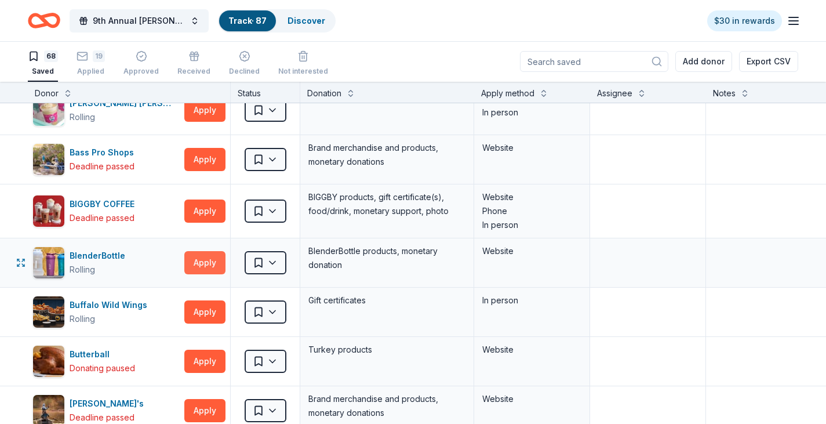
click at [191, 266] on button "Apply" at bounding box center [204, 262] width 41 height 23
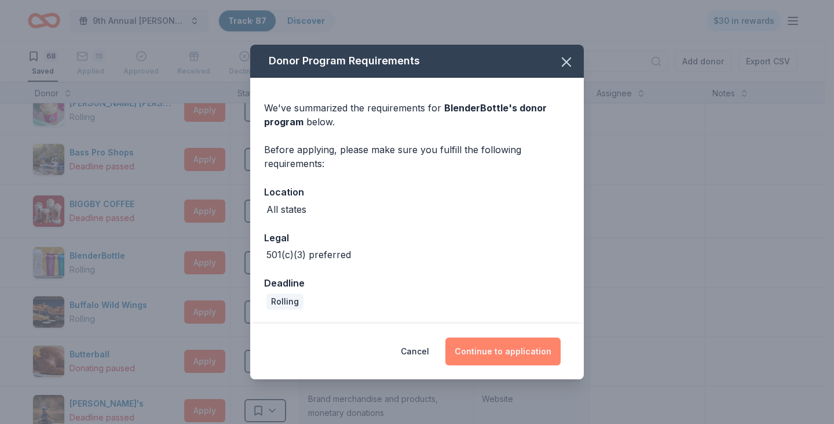
click at [476, 347] on button "Continue to application" at bounding box center [503, 351] width 115 height 28
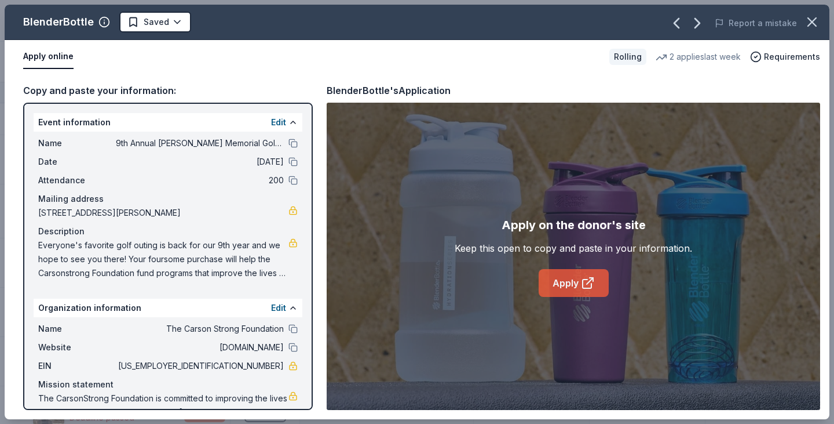
click at [575, 279] on link "Apply" at bounding box center [574, 283] width 70 height 28
click at [812, 23] on icon "button" at bounding box center [812, 22] width 16 height 16
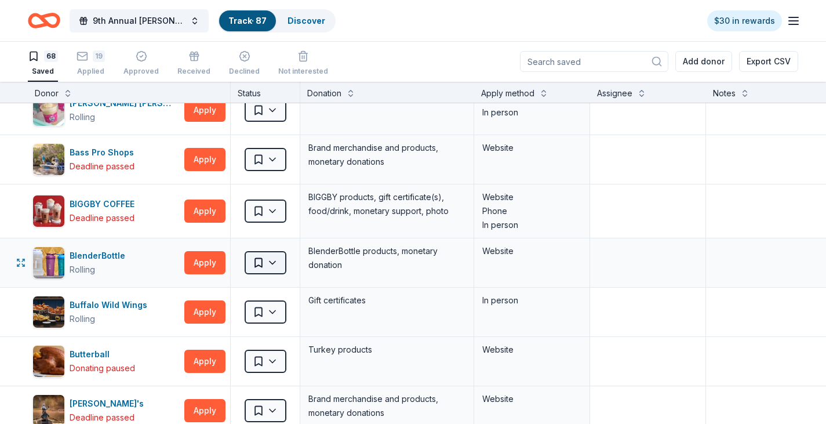
click at [260, 261] on html "9th Annual [PERSON_NAME] Memorial Golf Outing Track · 87 Discover $30 in reward…" at bounding box center [413, 211] width 826 height 424
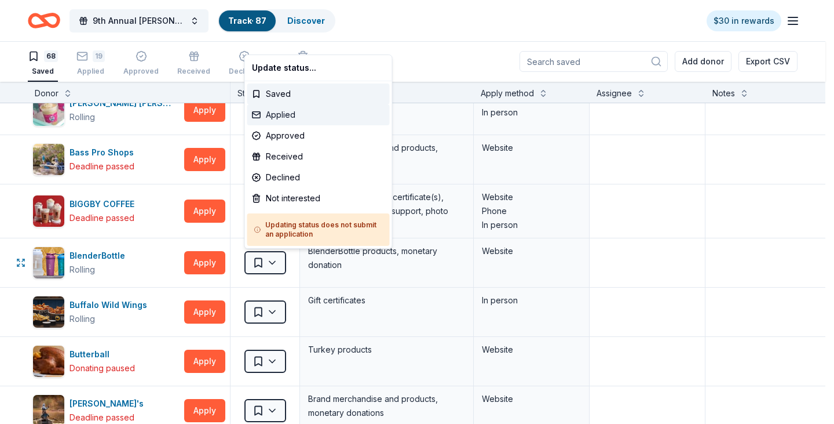
click at [283, 116] on div "Applied" at bounding box center [318, 114] width 143 height 21
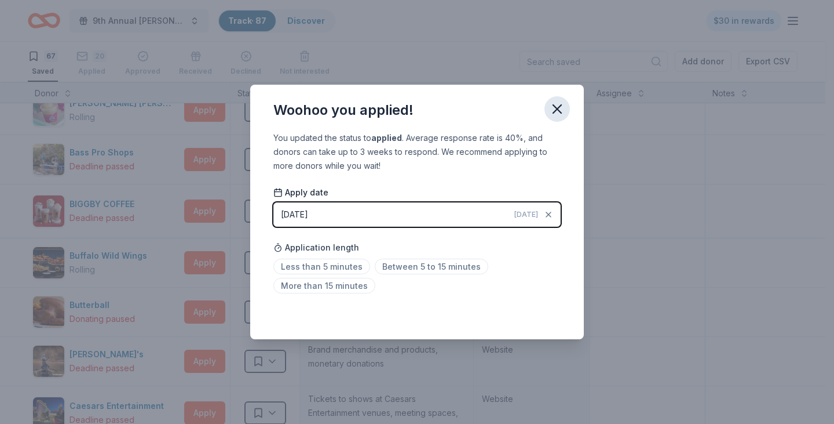
click at [562, 104] on icon "button" at bounding box center [557, 109] width 16 height 16
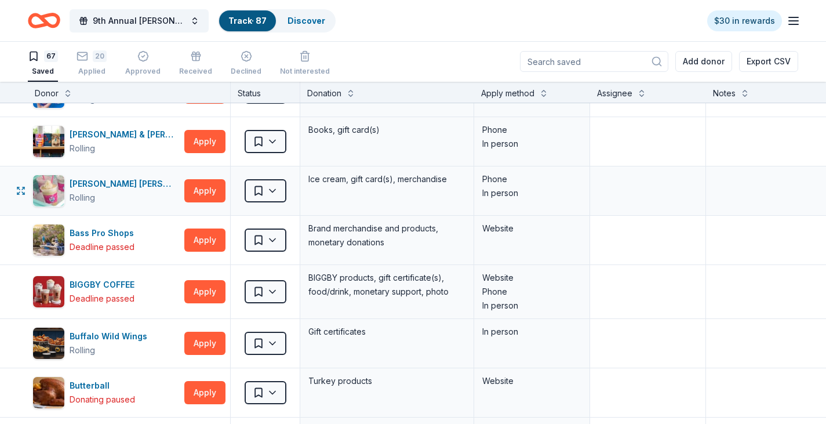
scroll to position [0, 0]
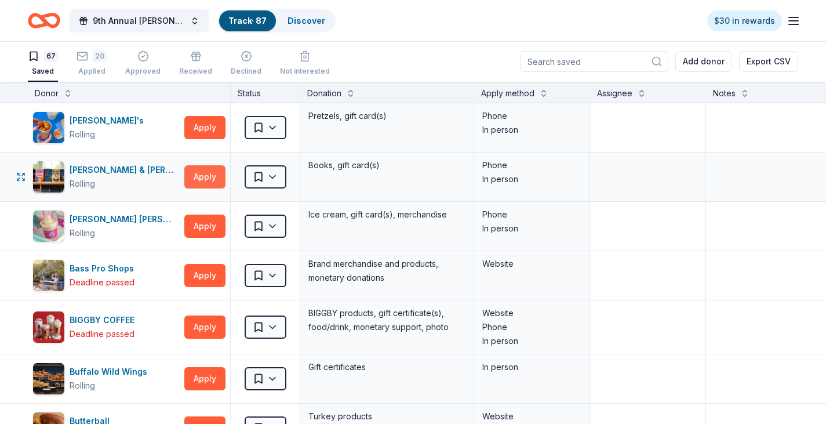
click at [201, 180] on button "Apply" at bounding box center [204, 176] width 41 height 23
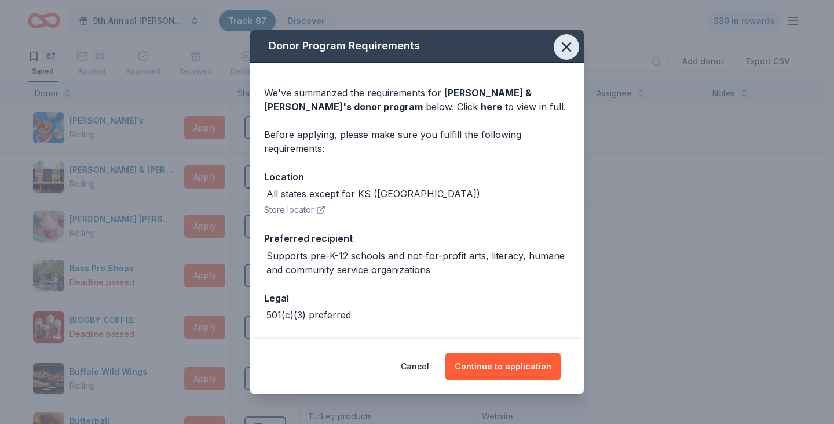
click at [564, 49] on icon "button" at bounding box center [567, 47] width 16 height 16
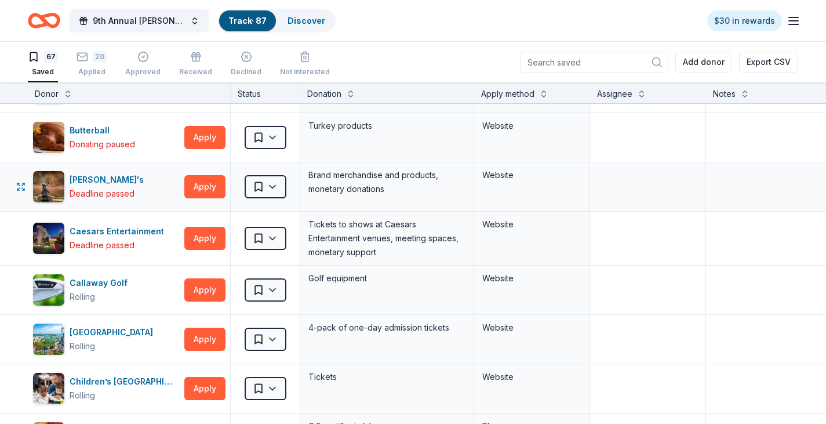
scroll to position [348, 0]
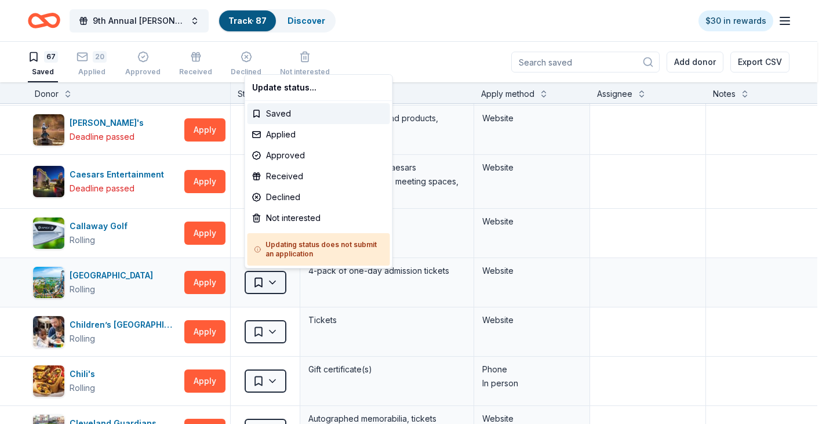
click at [249, 287] on html "9th Annual [PERSON_NAME] Memorial Golf Outing Track · 87 Discover $30 in reward…" at bounding box center [413, 212] width 826 height 424
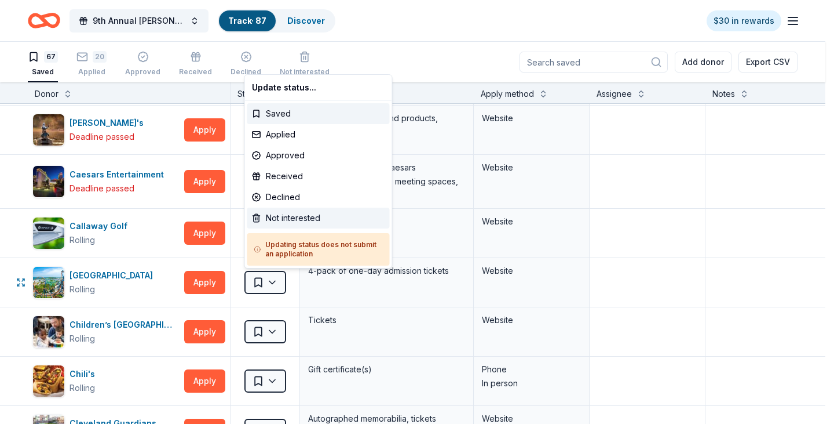
click at [296, 213] on div "Not interested" at bounding box center [318, 217] width 143 height 21
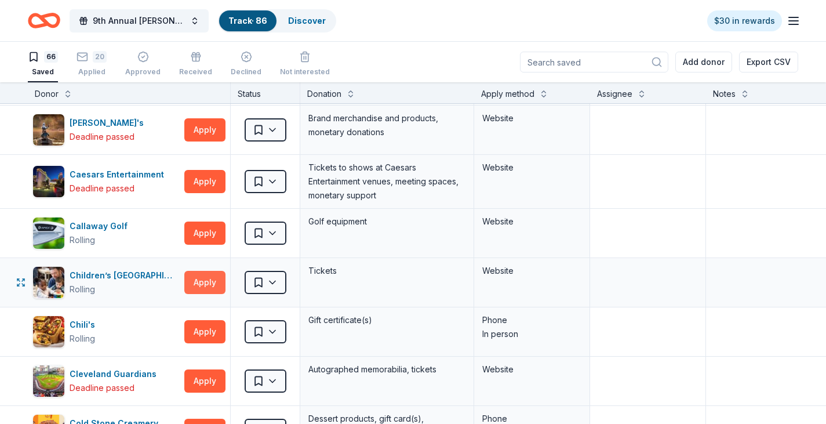
click at [212, 284] on button "Apply" at bounding box center [204, 282] width 41 height 23
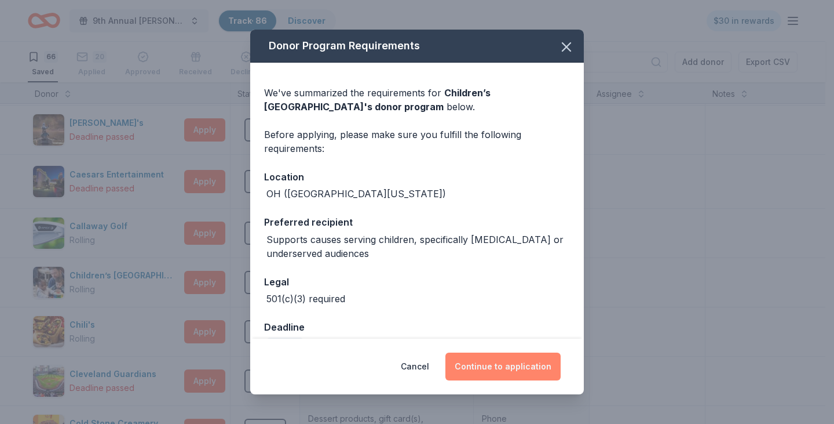
click at [526, 370] on button "Continue to application" at bounding box center [503, 366] width 115 height 28
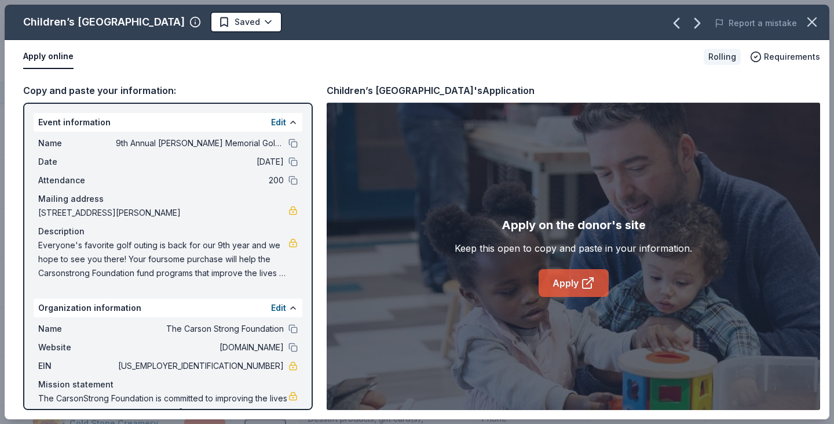
click at [557, 278] on link "Apply" at bounding box center [574, 283] width 70 height 28
click at [810, 24] on icon "button" at bounding box center [812, 22] width 8 height 8
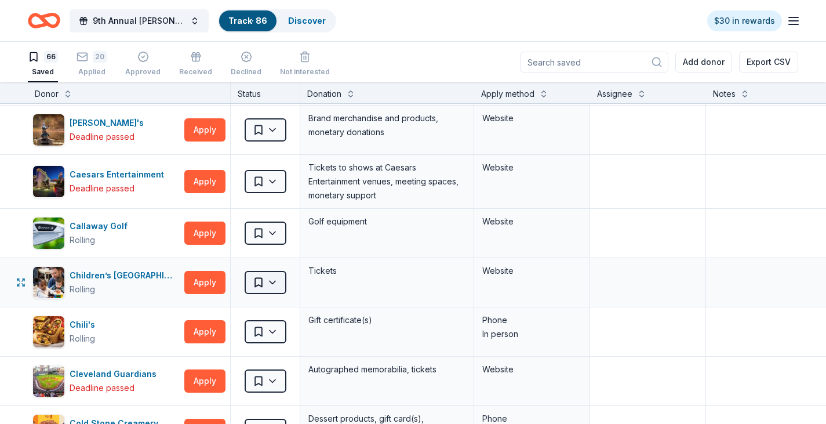
click at [273, 290] on html "9th Annual [PERSON_NAME] Memorial Golf Outing Track · 86 Discover $30 in reward…" at bounding box center [413, 212] width 826 height 424
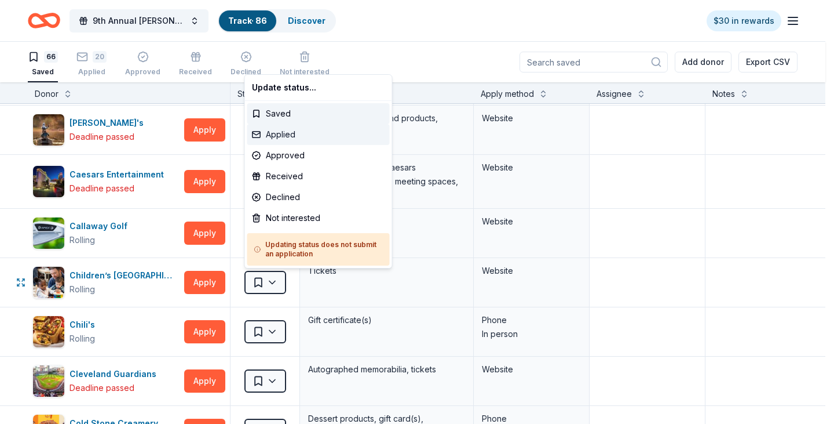
click at [305, 133] on div "Applied" at bounding box center [318, 134] width 143 height 21
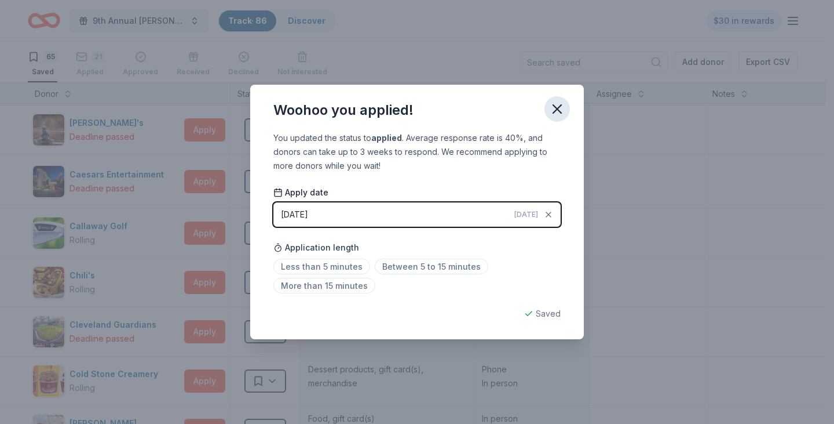
click at [559, 107] on icon "button" at bounding box center [557, 109] width 16 height 16
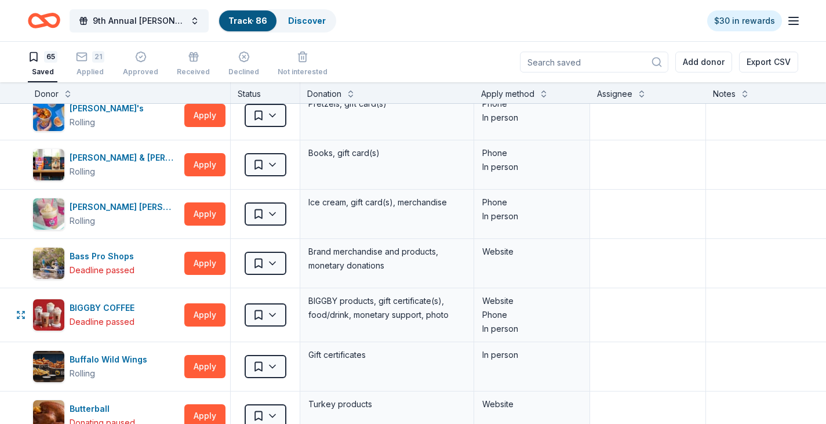
scroll to position [0, 0]
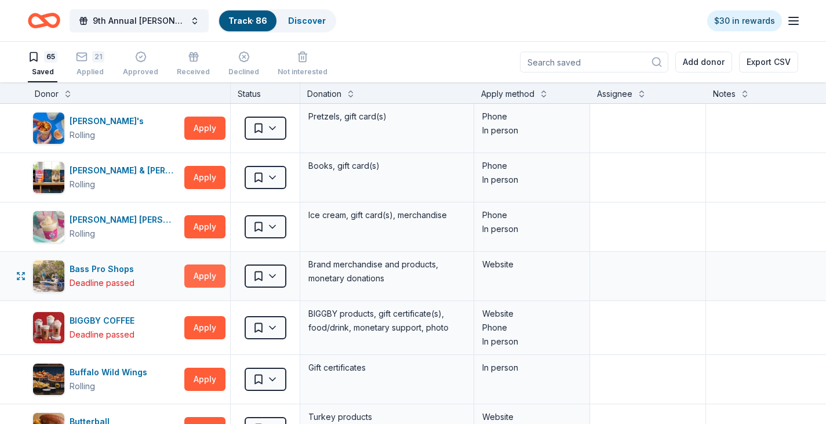
click at [205, 285] on button "Apply" at bounding box center [204, 275] width 41 height 23
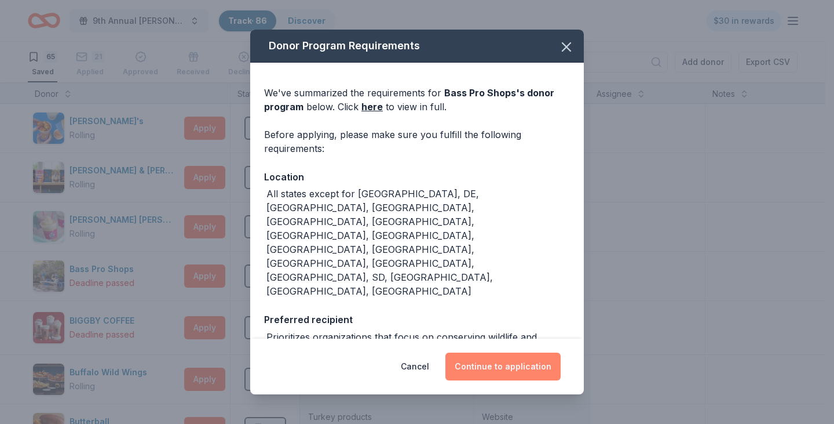
click at [484, 370] on button "Continue to application" at bounding box center [503, 366] width 115 height 28
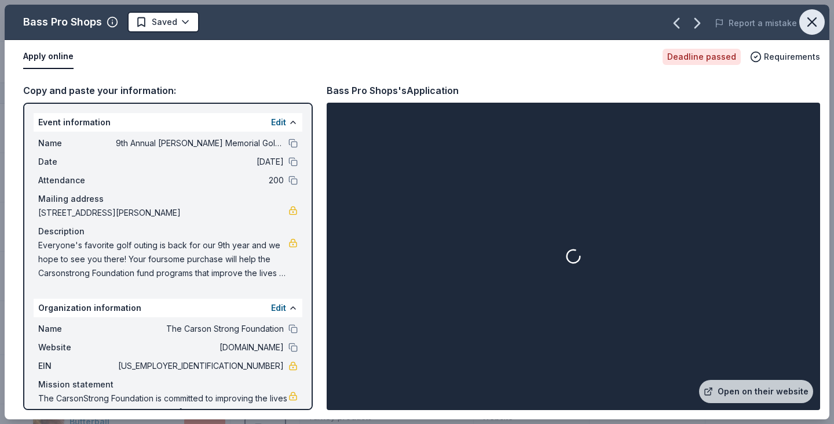
click at [809, 21] on icon "button" at bounding box center [812, 22] width 16 height 16
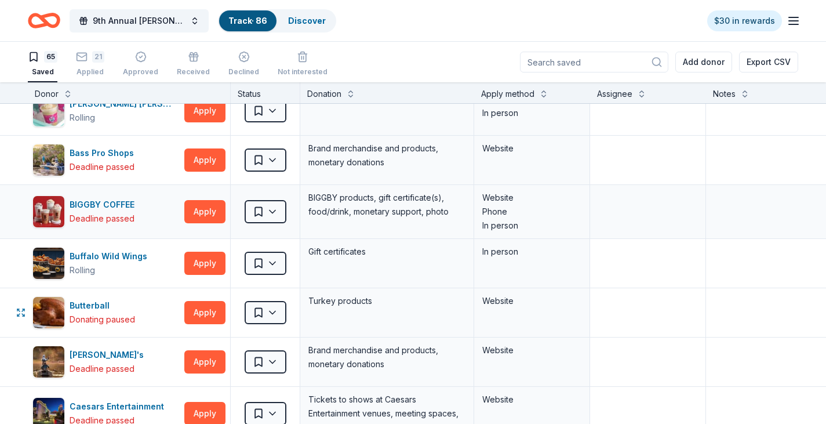
scroll to position [290, 0]
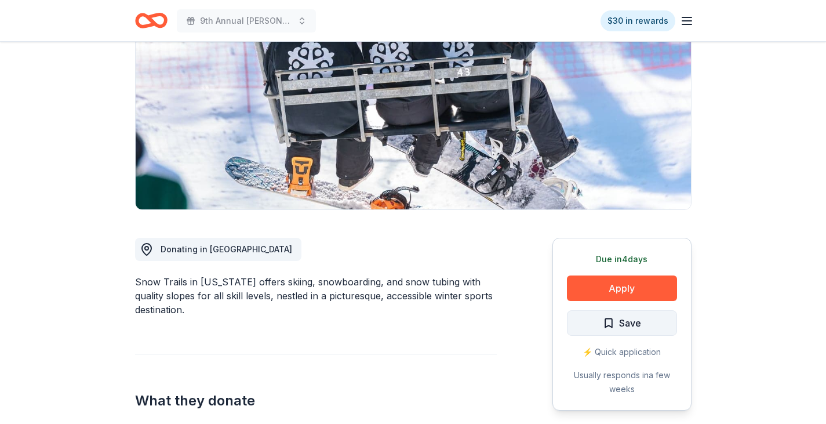
scroll to position [174, 0]
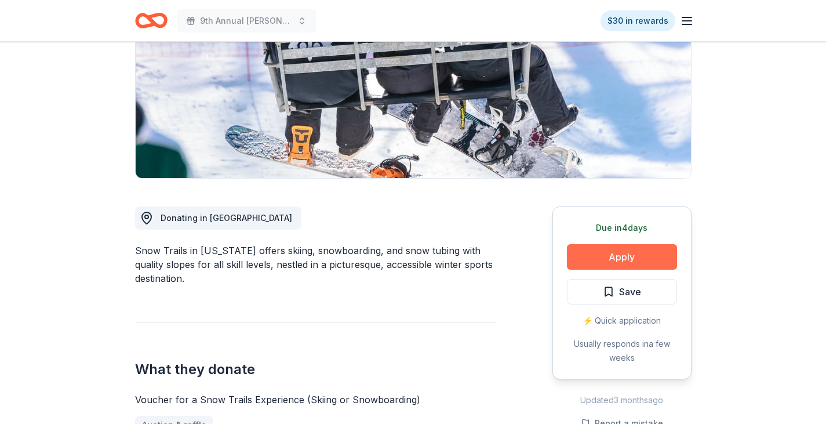
click at [620, 255] on button "Apply" at bounding box center [622, 256] width 110 height 25
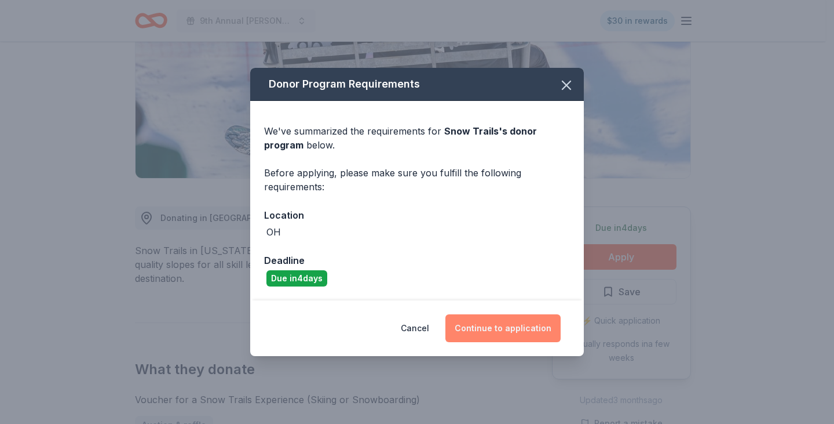
click at [512, 333] on button "Continue to application" at bounding box center [503, 328] width 115 height 28
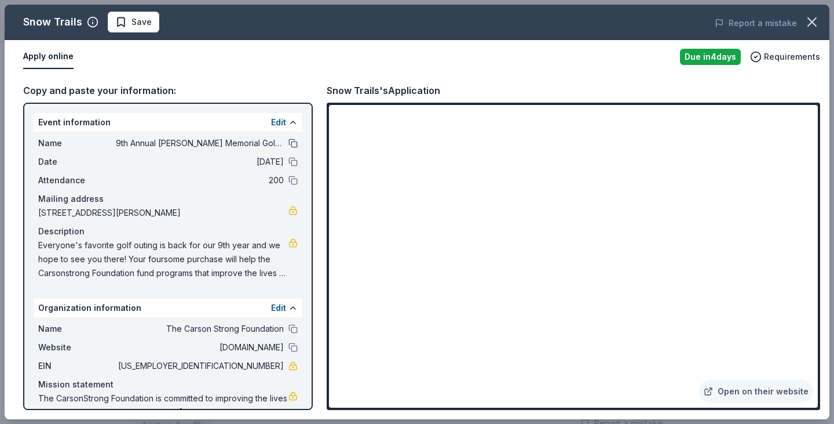
click at [289, 143] on button at bounding box center [293, 142] width 9 height 9
click at [821, 25] on button "button" at bounding box center [812, 21] width 25 height 25
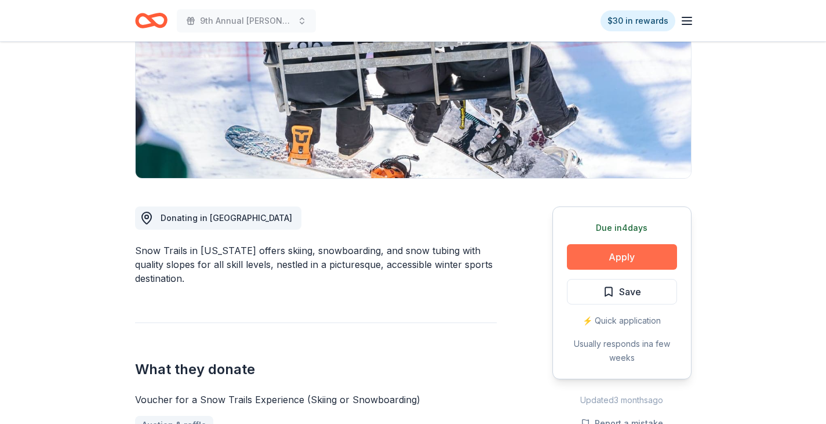
click at [599, 258] on button "Apply" at bounding box center [622, 256] width 110 height 25
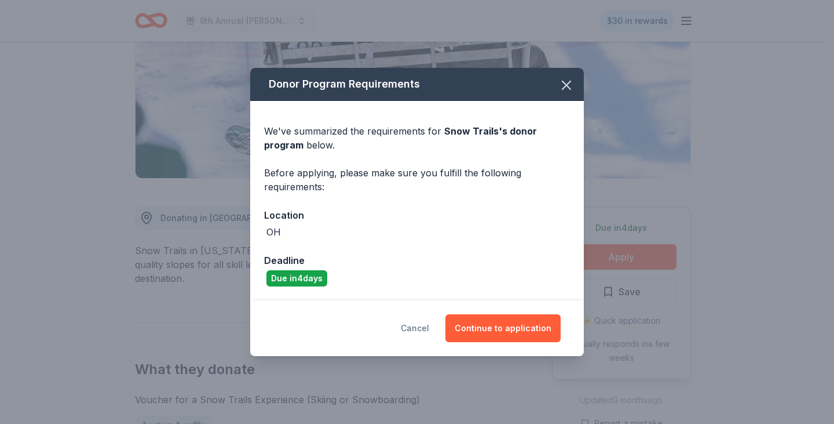
click at [428, 329] on button "Cancel" at bounding box center [415, 328] width 28 height 28
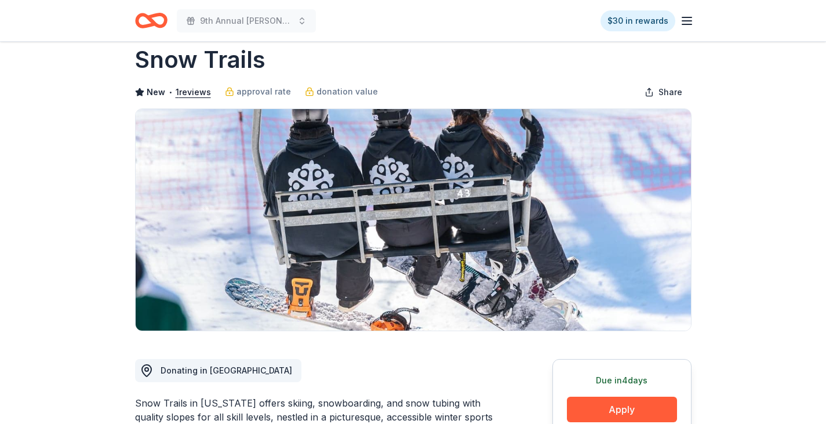
scroll to position [0, 0]
